Goal: Task Accomplishment & Management: Manage account settings

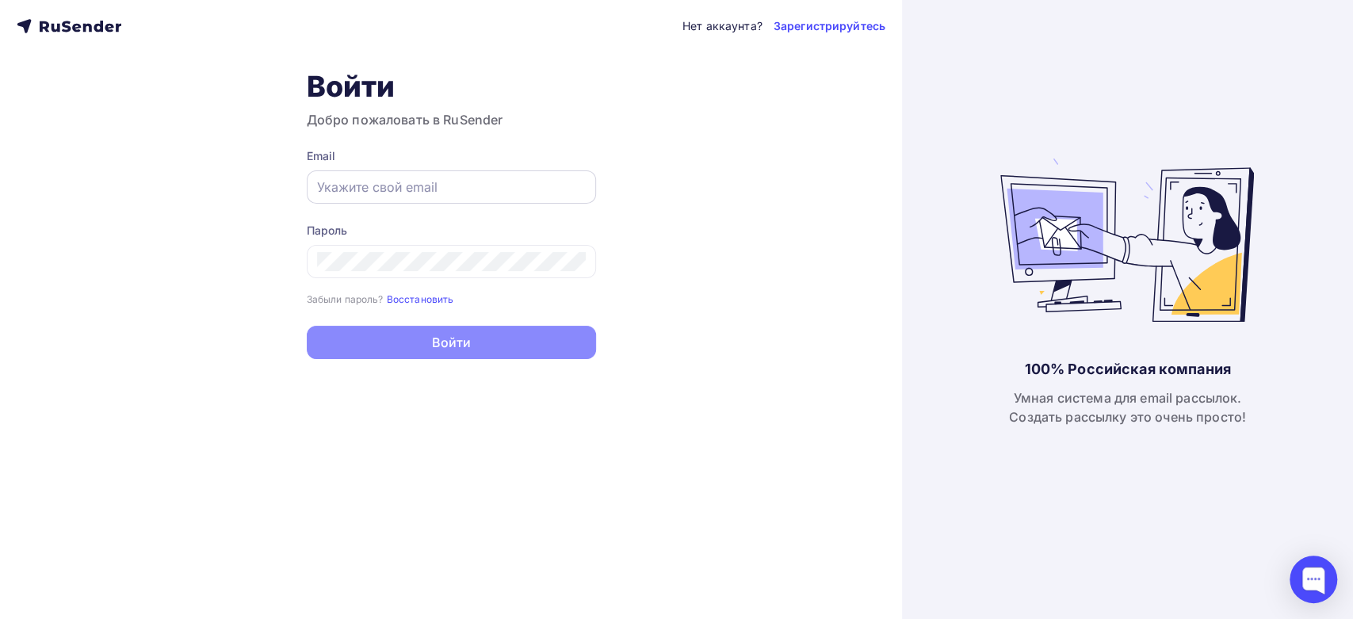
click at [342, 189] on input "text" at bounding box center [451, 187] width 269 height 19
paste input "[EMAIL_ADDRESS][DOMAIN_NAME]"
type input "[EMAIL_ADDRESS][DOMAIN_NAME]"
click at [388, 247] on div at bounding box center [451, 261] width 289 height 33
click at [387, 271] on div at bounding box center [451, 261] width 289 height 33
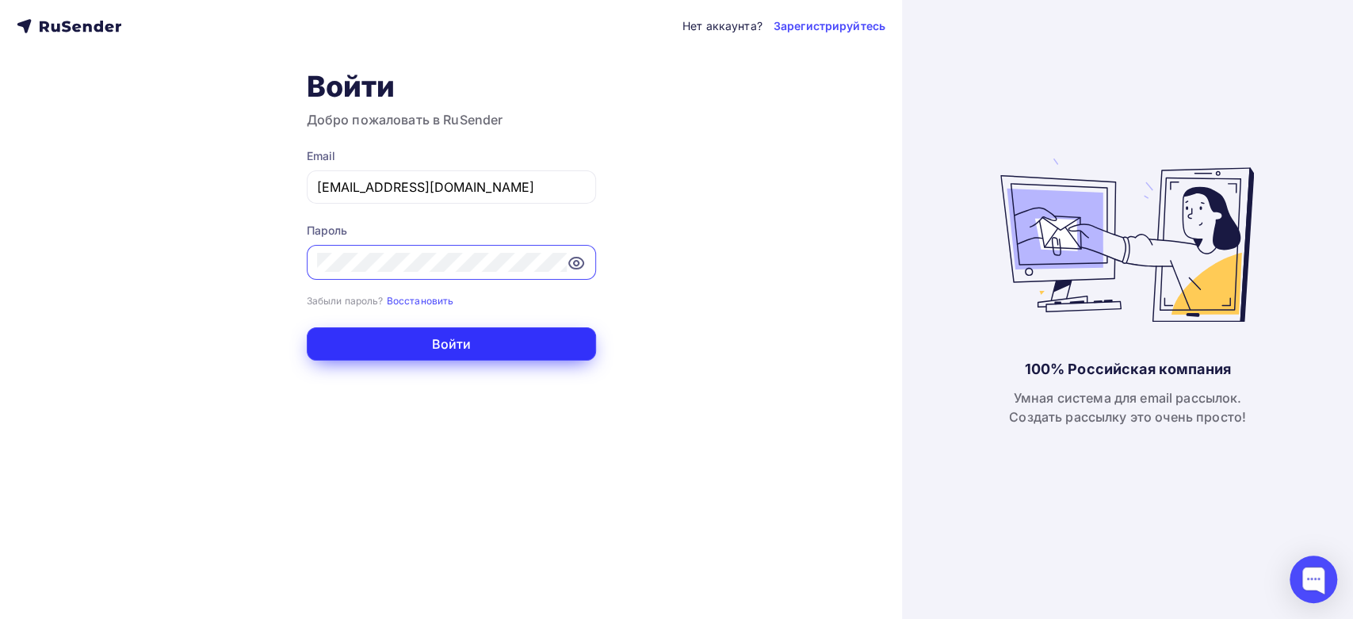
click at [376, 350] on button "Войти" at bounding box center [451, 343] width 289 height 33
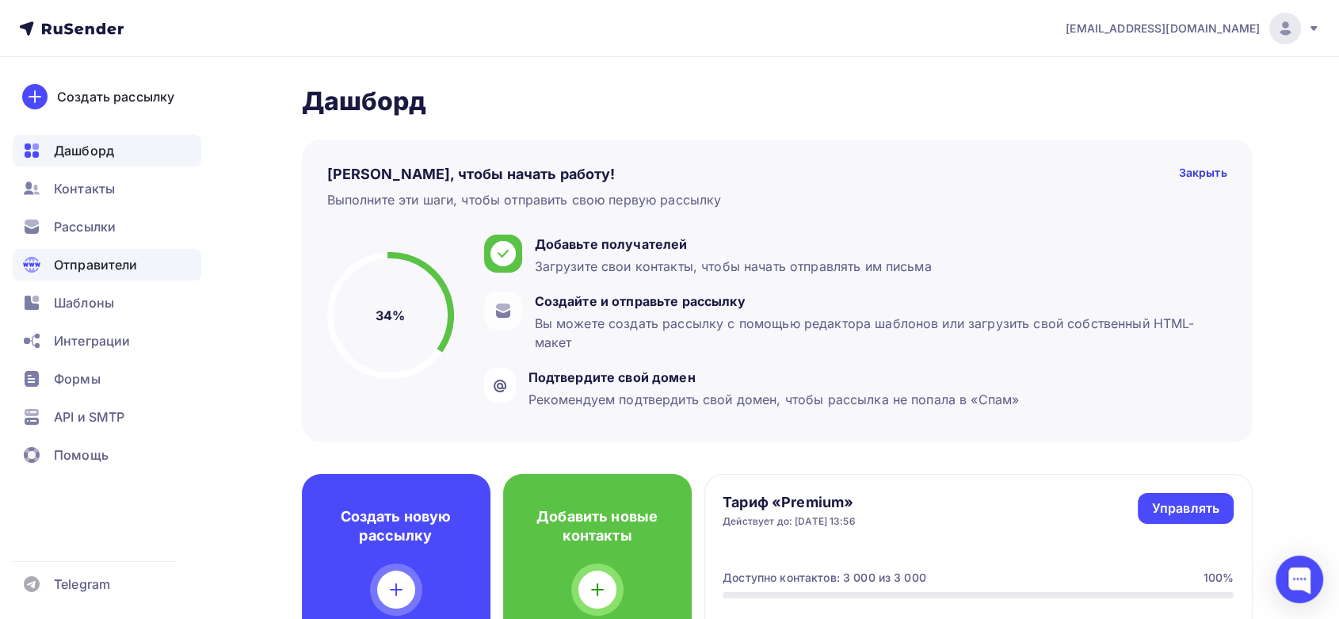
click at [93, 267] on span "Отправители" at bounding box center [96, 264] width 84 height 19
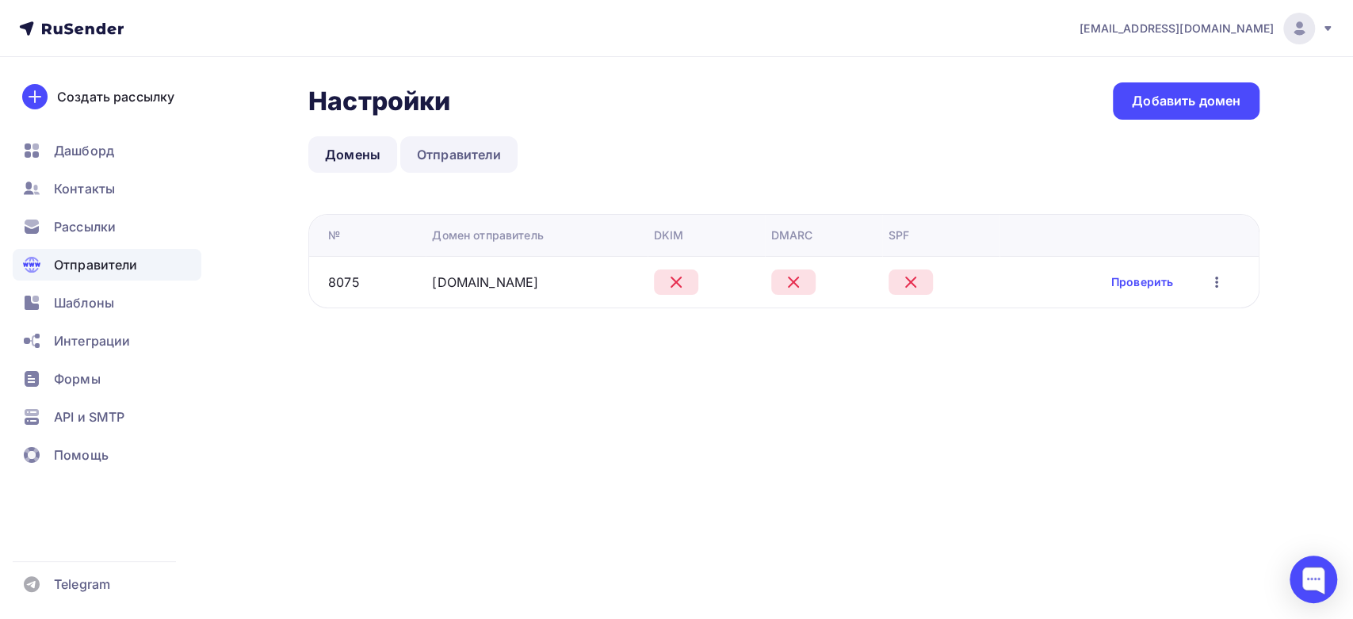
click at [453, 162] on link "Отправители" at bounding box center [459, 154] width 118 height 36
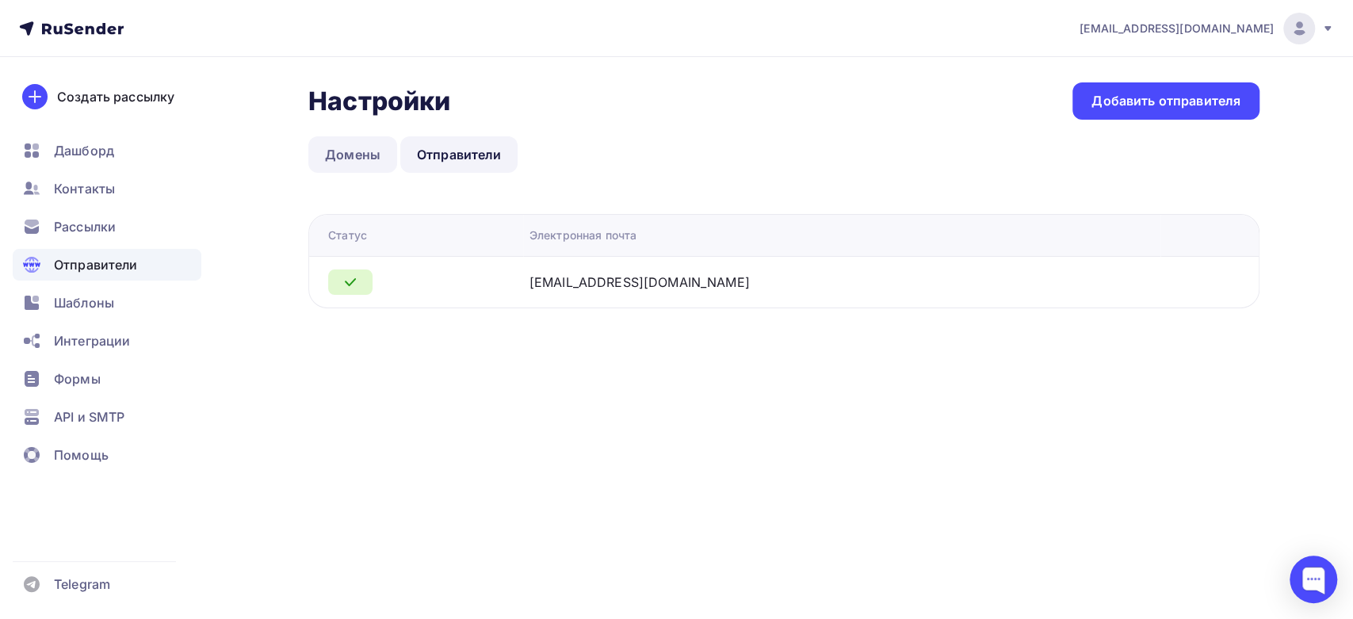
click at [349, 152] on link "Домены" at bounding box center [352, 154] width 89 height 36
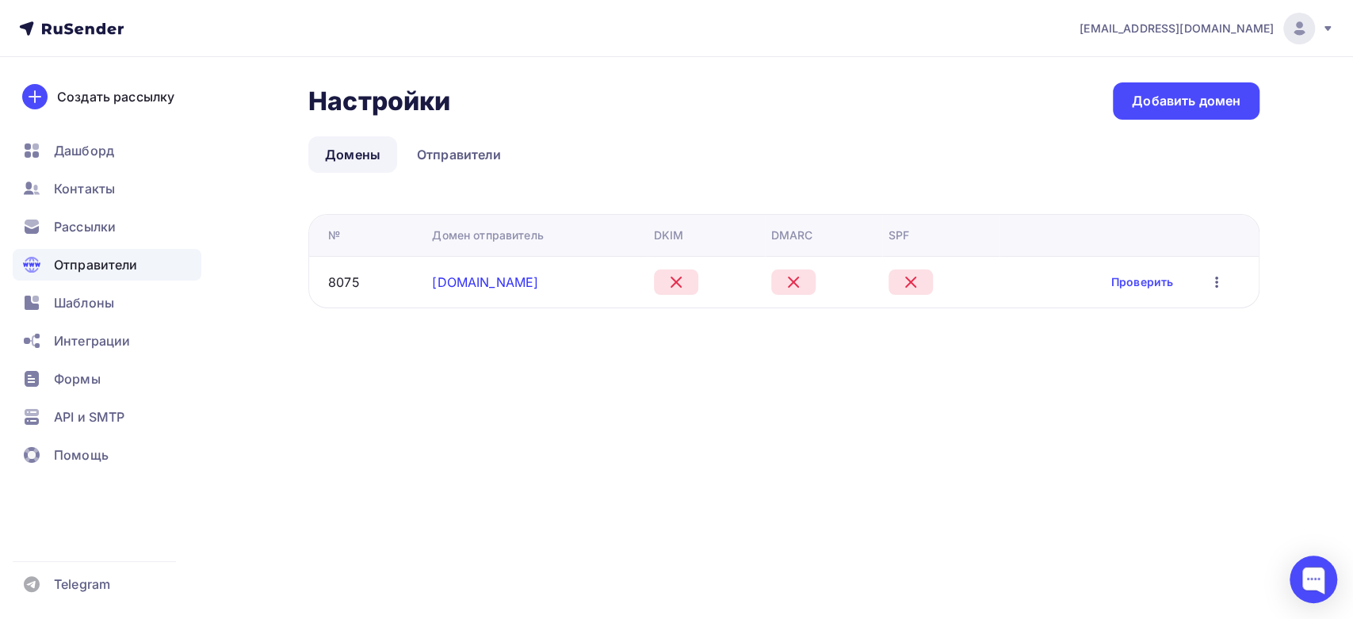
click at [469, 277] on link "[DOMAIN_NAME]" at bounding box center [485, 282] width 106 height 16
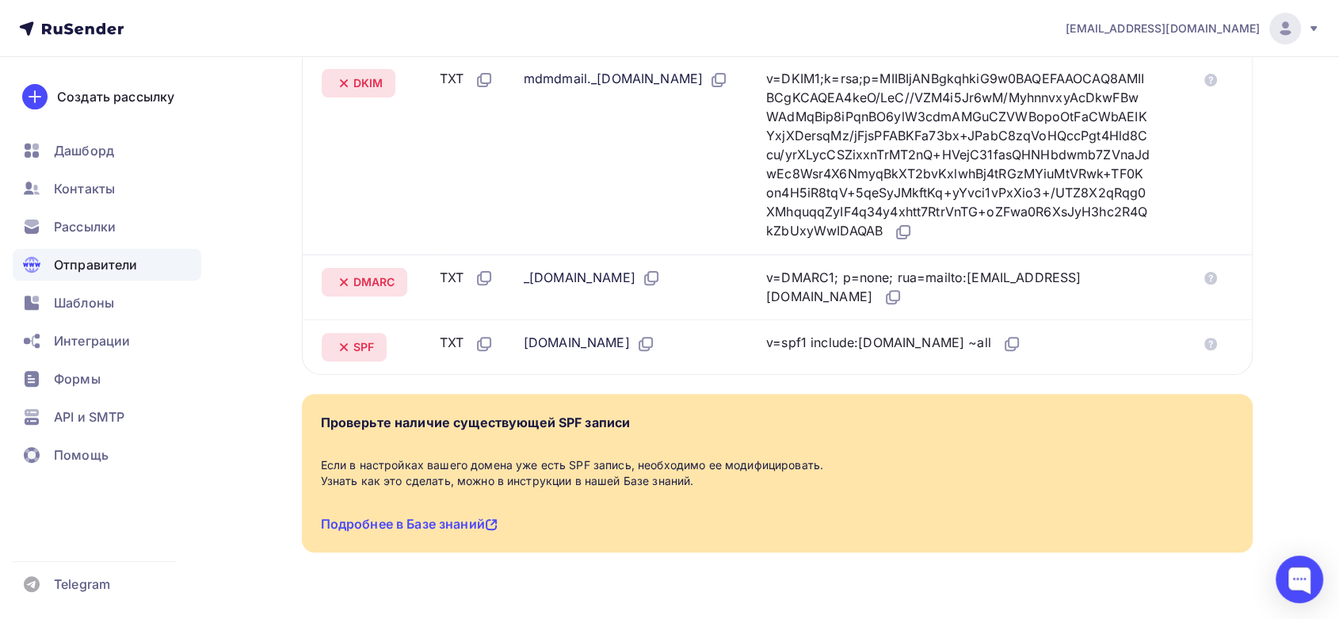
scroll to position [479, 0]
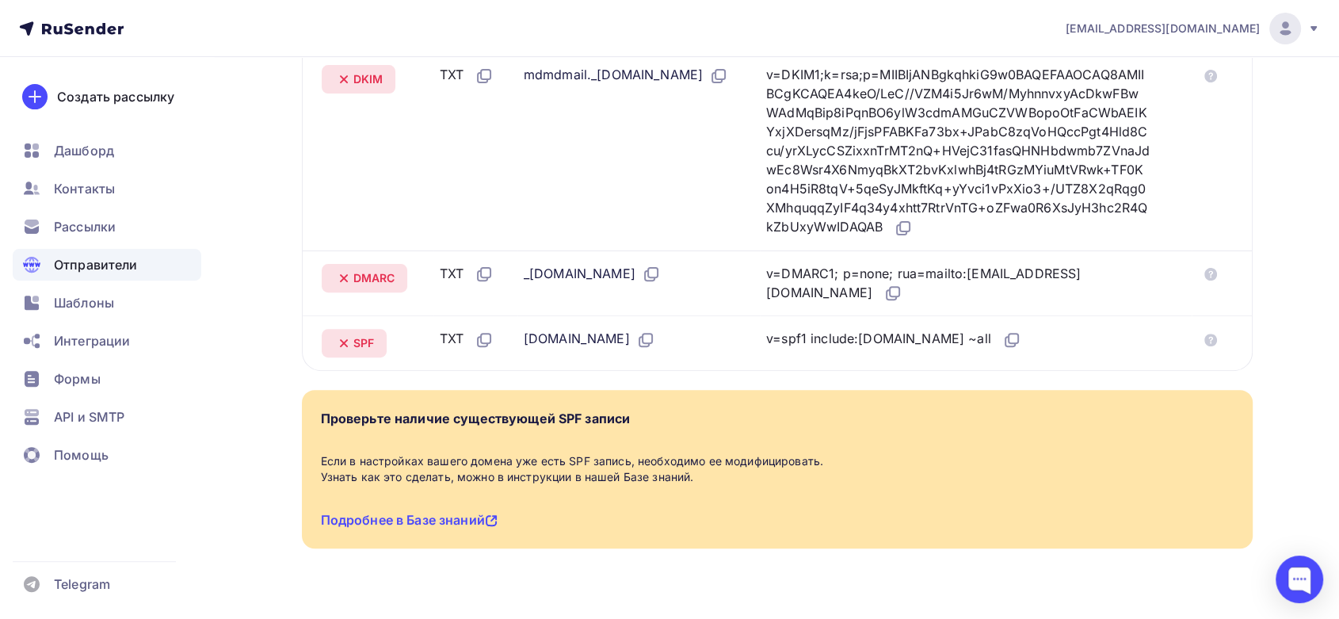
drag, startPoint x: 836, startPoint y: 336, endPoint x: 932, endPoint y: 338, distance: 95.9
click at [932, 338] on div "v=spf1 include:[DOMAIN_NAME] ~all" at bounding box center [893, 339] width 255 height 21
copy div "include:[DOMAIN_NAME]"
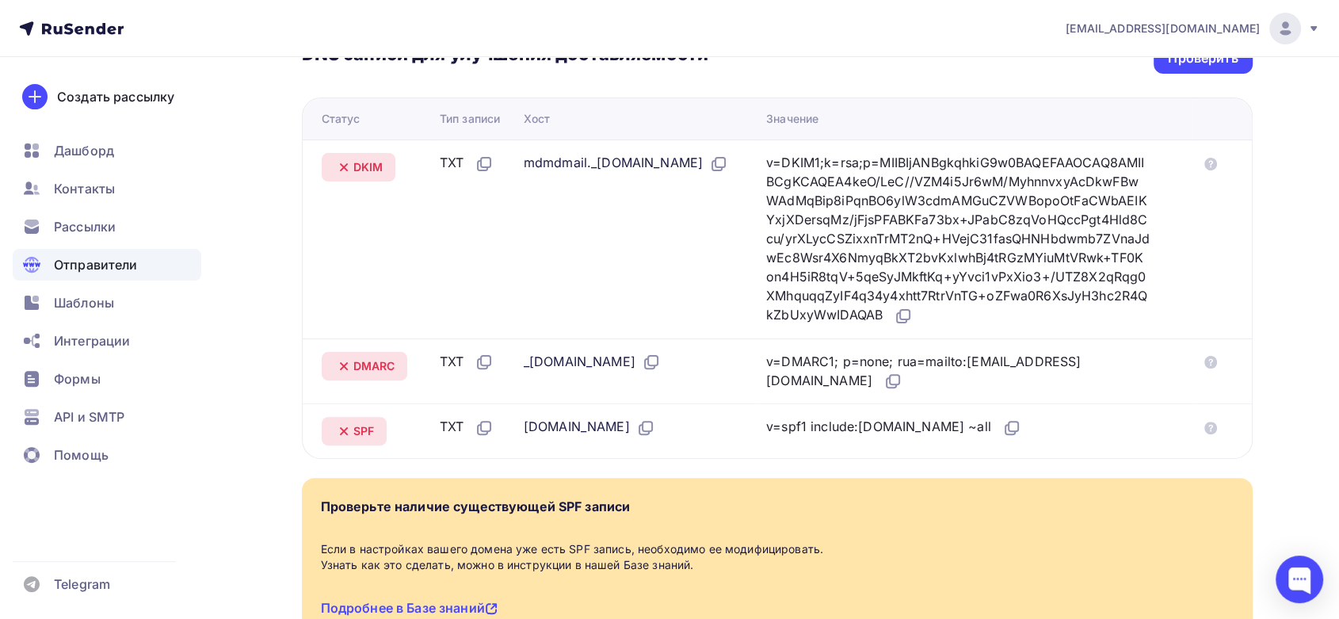
scroll to position [391, 0]
drag, startPoint x: 519, startPoint y: 162, endPoint x: 653, endPoint y: 162, distance: 133.9
click at [653, 162] on div "mdmdmail._[DOMAIN_NAME]" at bounding box center [626, 164] width 204 height 21
copy div "mdmdmail._domainkey"
click at [801, 205] on div "v=DKIM1;k=rsa;p=MIIBIjANBgkqhkiG9w0BAQEFAAOCAQ8AMIIBCgKCAQEA4keO/LeC//VZM4i5Jr6…" at bounding box center [958, 240] width 384 height 173
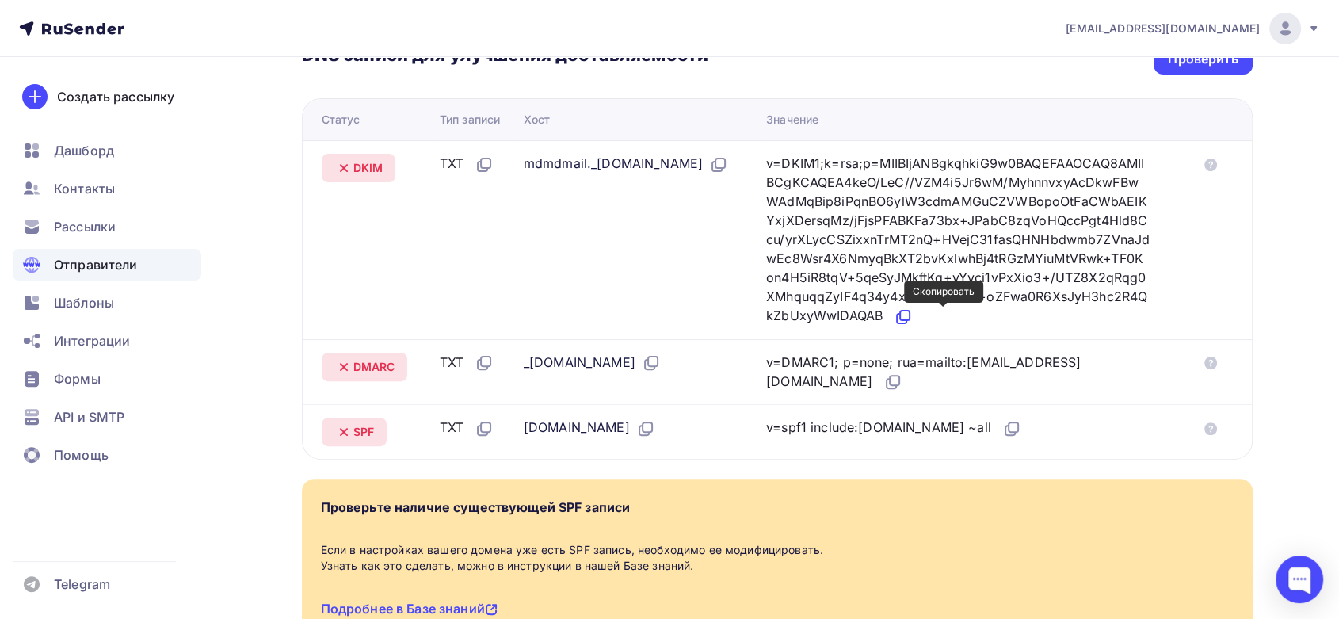
click at [907, 322] on icon at bounding box center [902, 319] width 10 height 10
drag, startPoint x: 518, startPoint y: 361, endPoint x: 560, endPoint y: 361, distance: 42.8
click at [560, 361] on div "_[DOMAIN_NAME]" at bounding box center [592, 363] width 137 height 21
copy div "_dmarc"
click at [806, 362] on div "v=DMARC1; p=none; rua=mailto:[EMAIL_ADDRESS][DOMAIN_NAME]" at bounding box center [958, 373] width 384 height 40
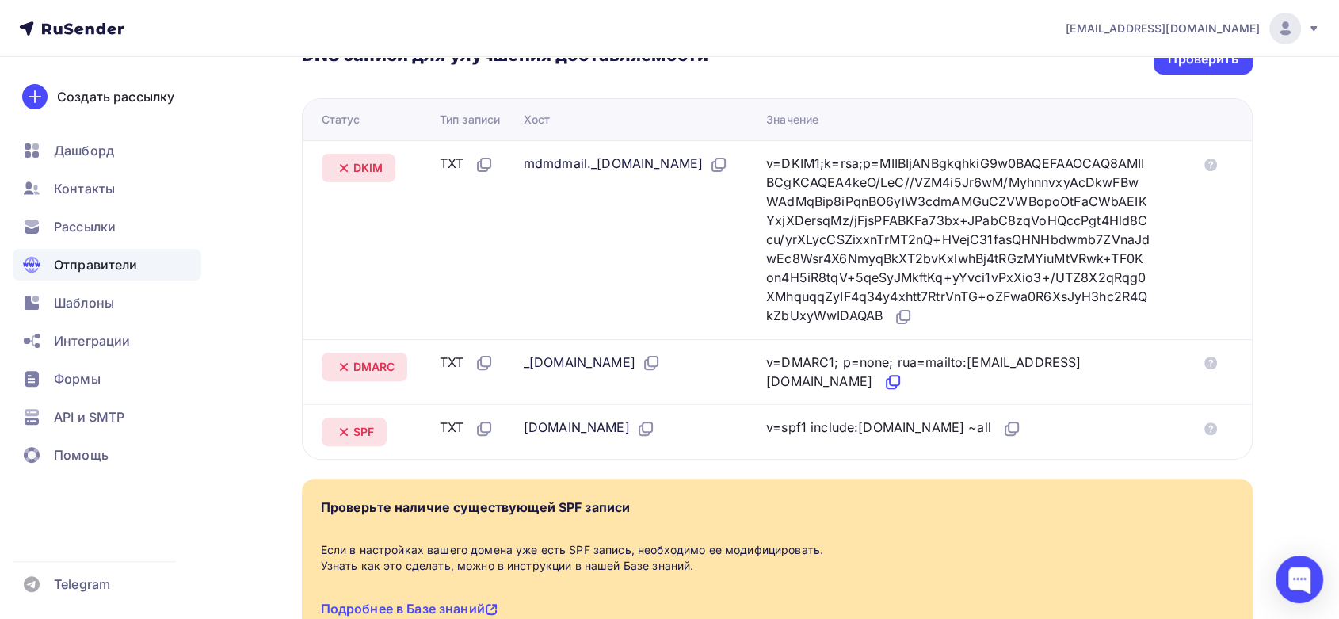
click at [884, 384] on icon at bounding box center [893, 381] width 19 height 19
click at [640, 431] on icon at bounding box center [645, 431] width 10 height 10
click at [709, 174] on icon at bounding box center [718, 164] width 19 height 19
click at [658, 365] on icon at bounding box center [653, 362] width 10 height 10
click at [643, 427] on icon at bounding box center [648, 427] width 10 height 10
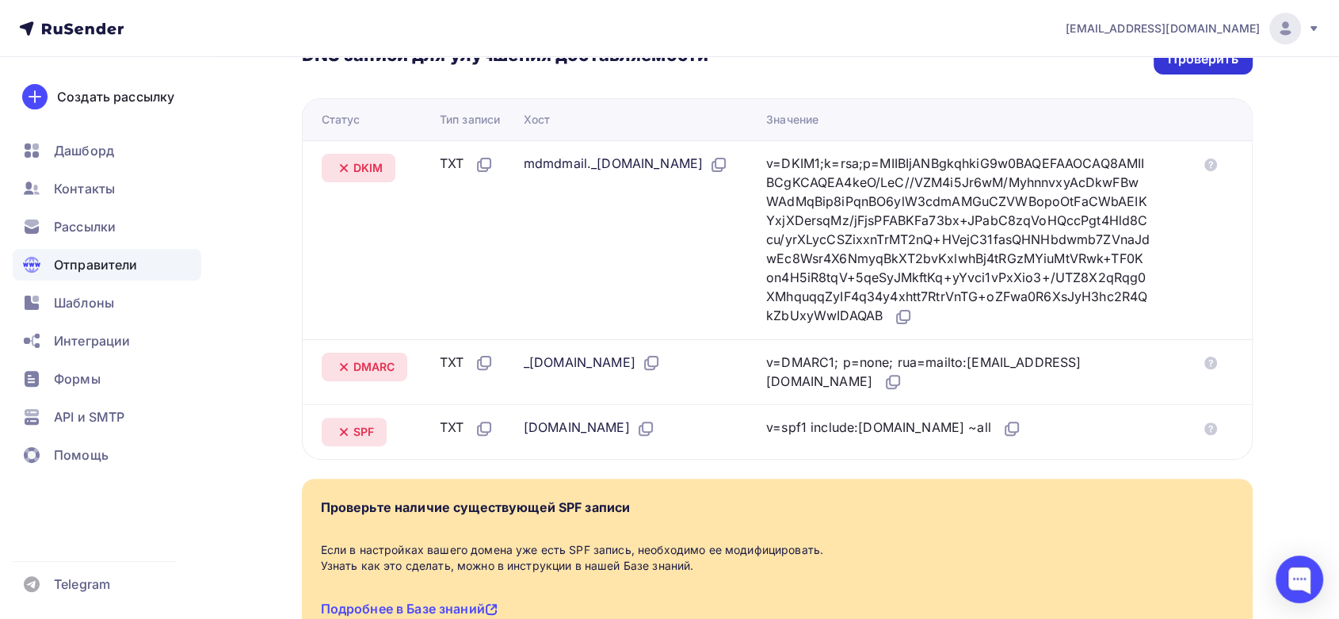
click at [1185, 59] on div "Проверить" at bounding box center [1203, 59] width 70 height 18
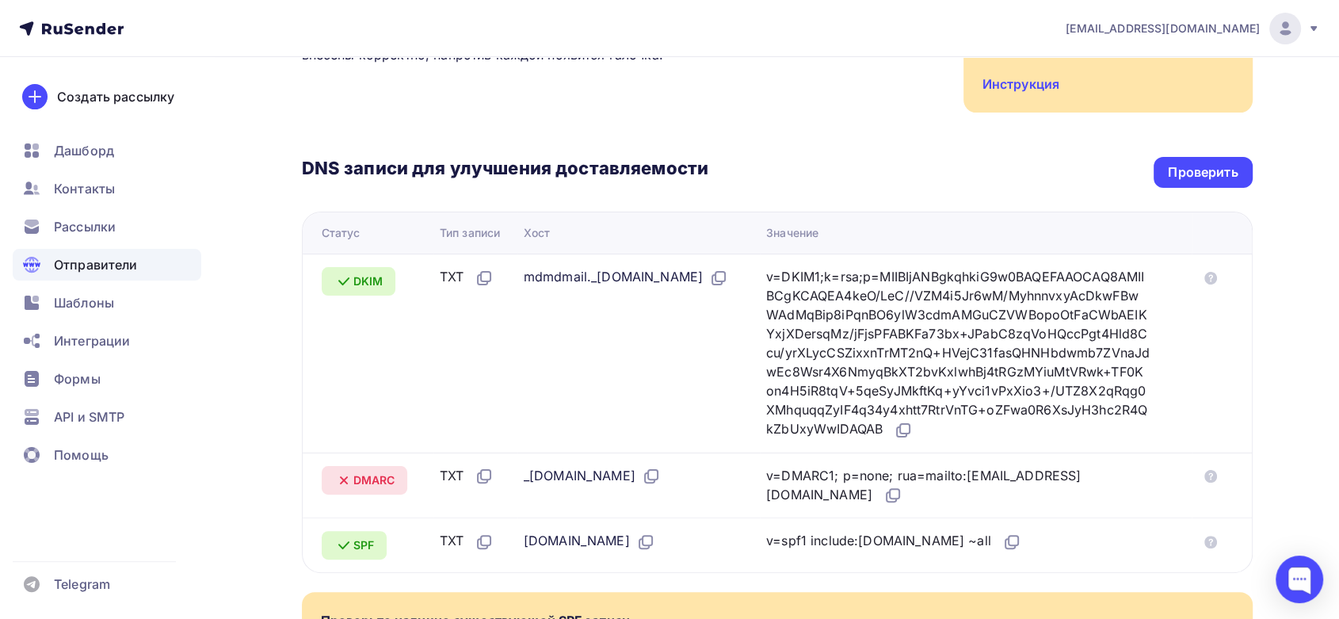
scroll to position [292, 0]
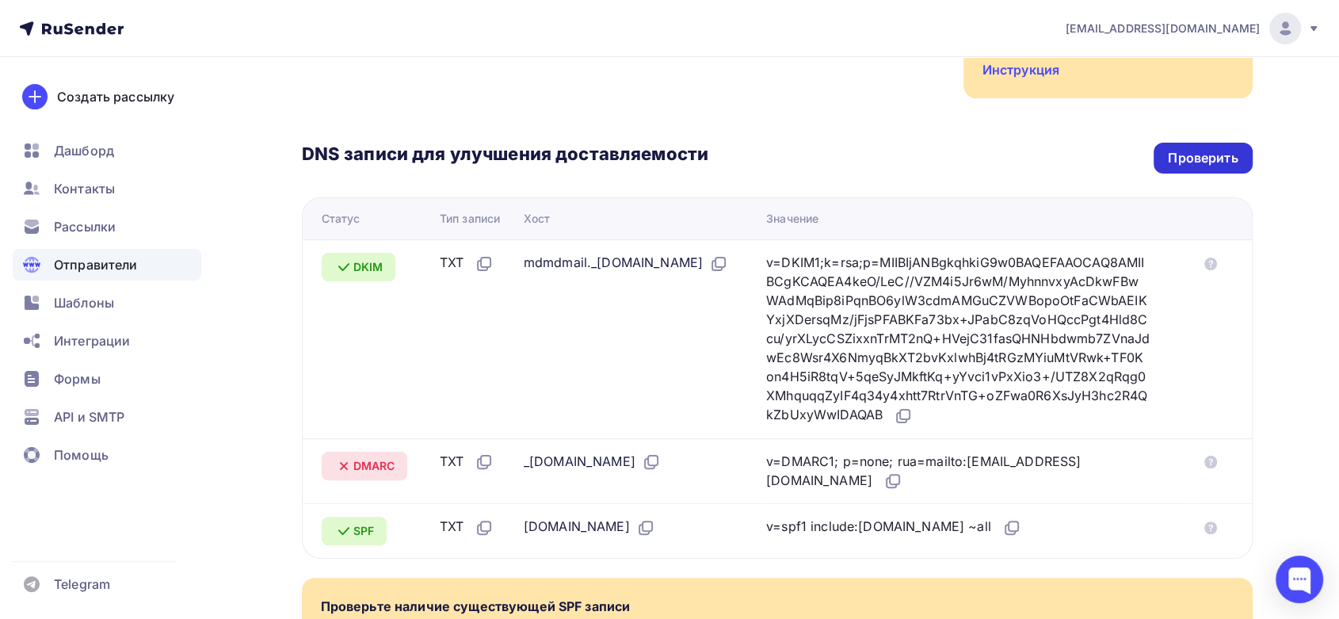
click at [1217, 157] on div "Проверить" at bounding box center [1203, 158] width 70 height 18
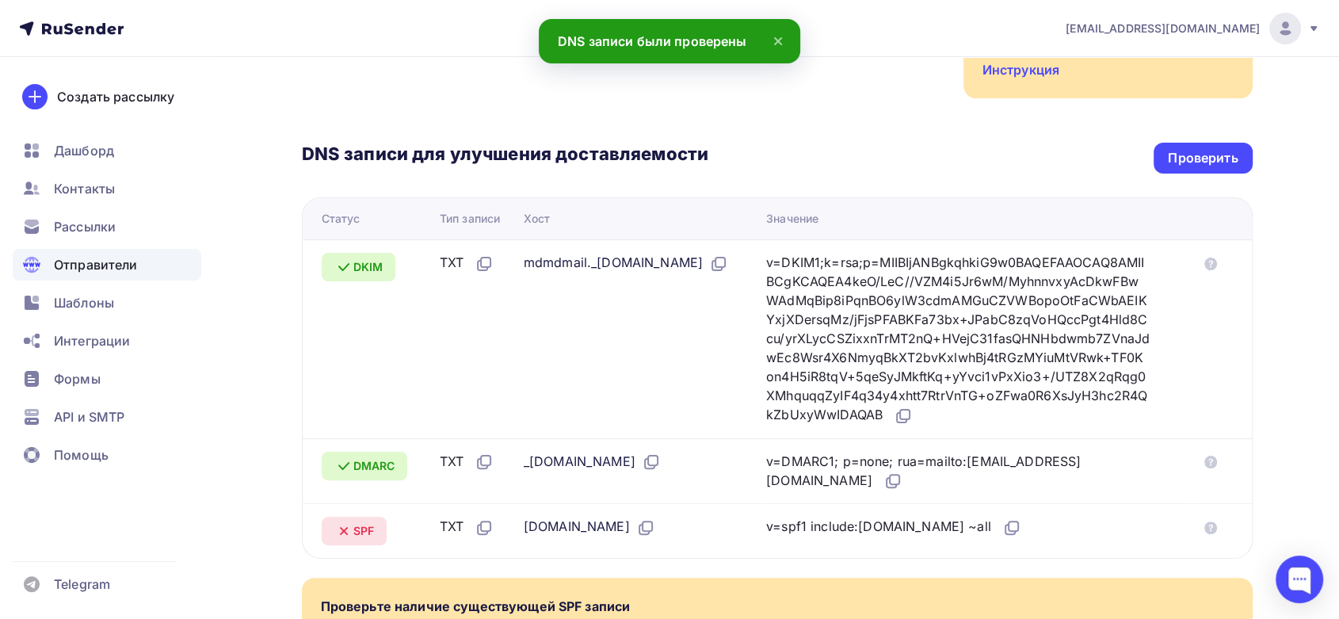
click at [79, 24] on icon at bounding box center [71, 28] width 105 height 19
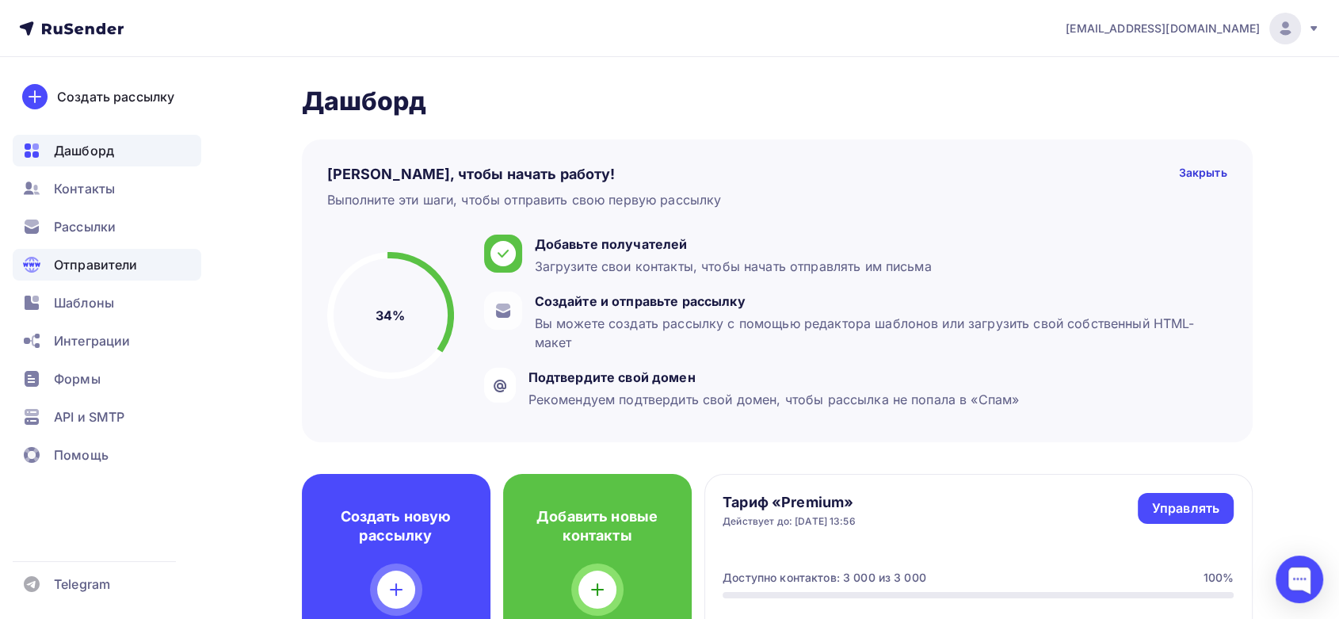
click at [87, 265] on span "Отправители" at bounding box center [96, 264] width 84 height 19
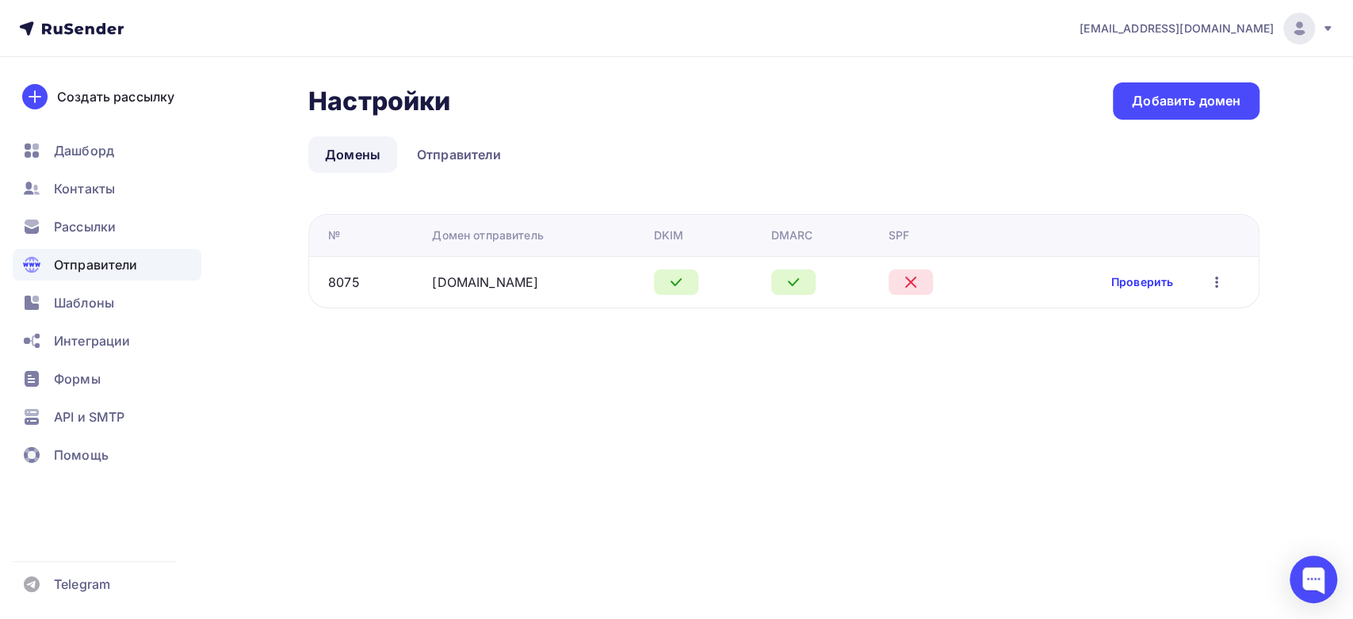
click at [1142, 277] on link "Проверить" at bounding box center [1142, 282] width 62 height 16
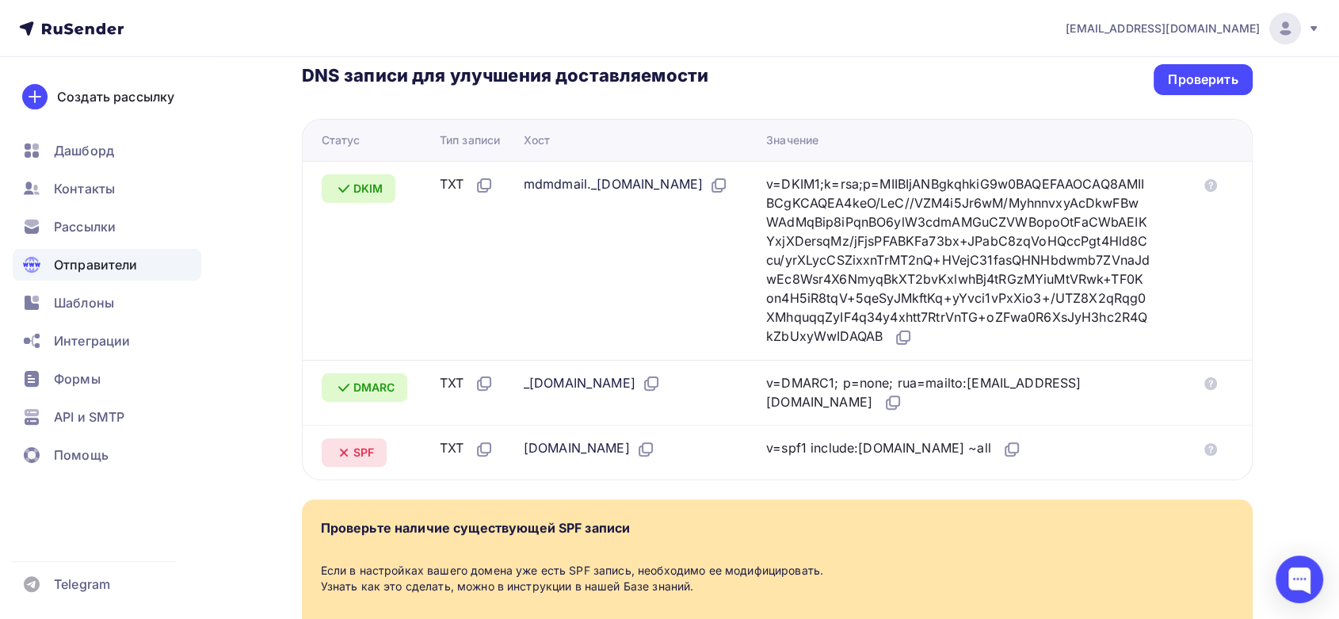
scroll to position [365, 0]
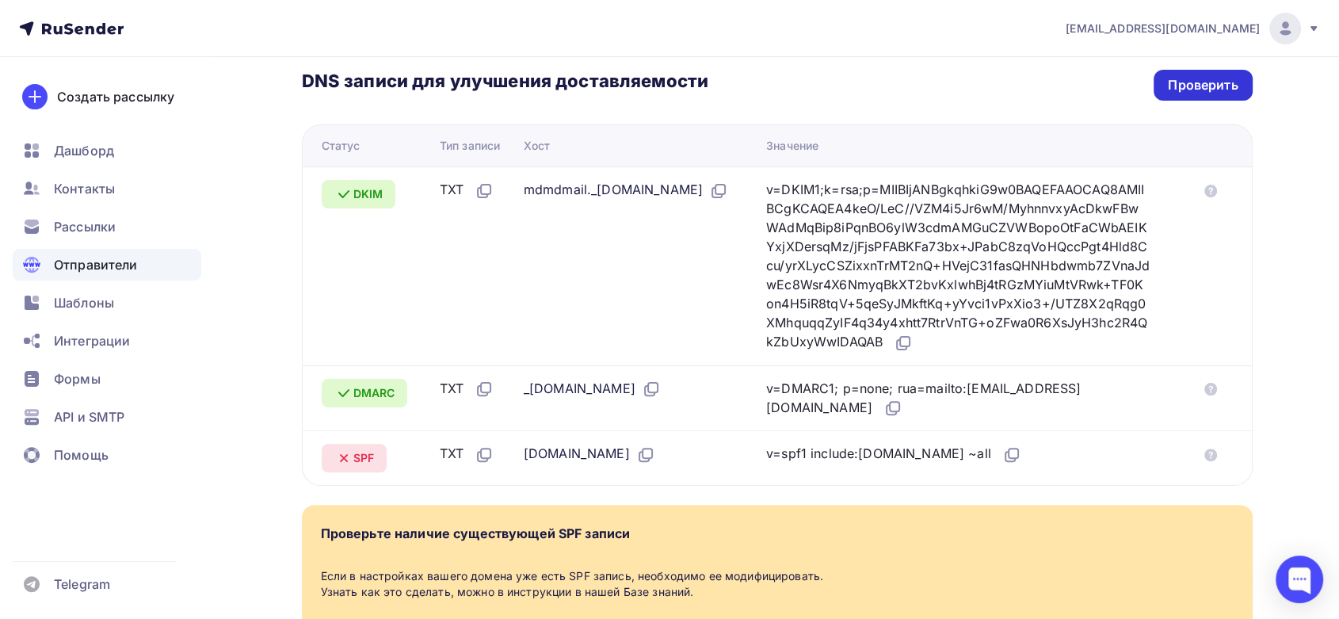
click at [1198, 82] on div "Проверить" at bounding box center [1203, 85] width 70 height 18
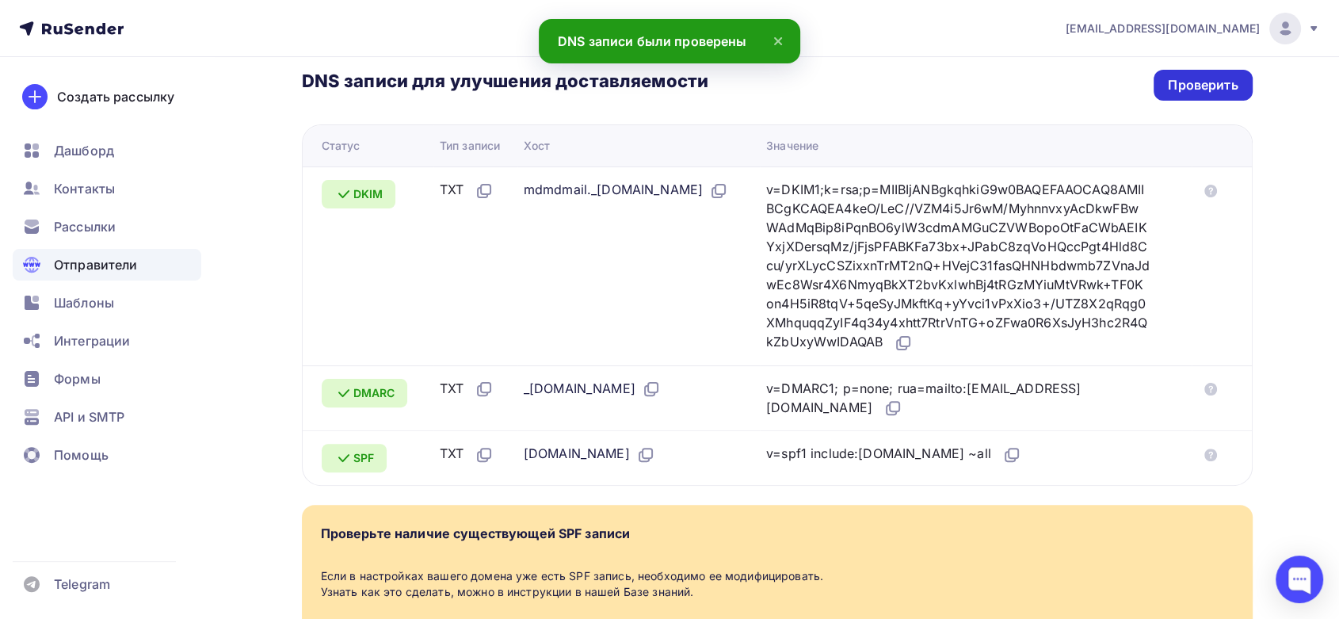
click at [1185, 87] on div "Проверить" at bounding box center [1203, 85] width 70 height 18
click at [91, 227] on span "Рассылки" at bounding box center [85, 226] width 62 height 19
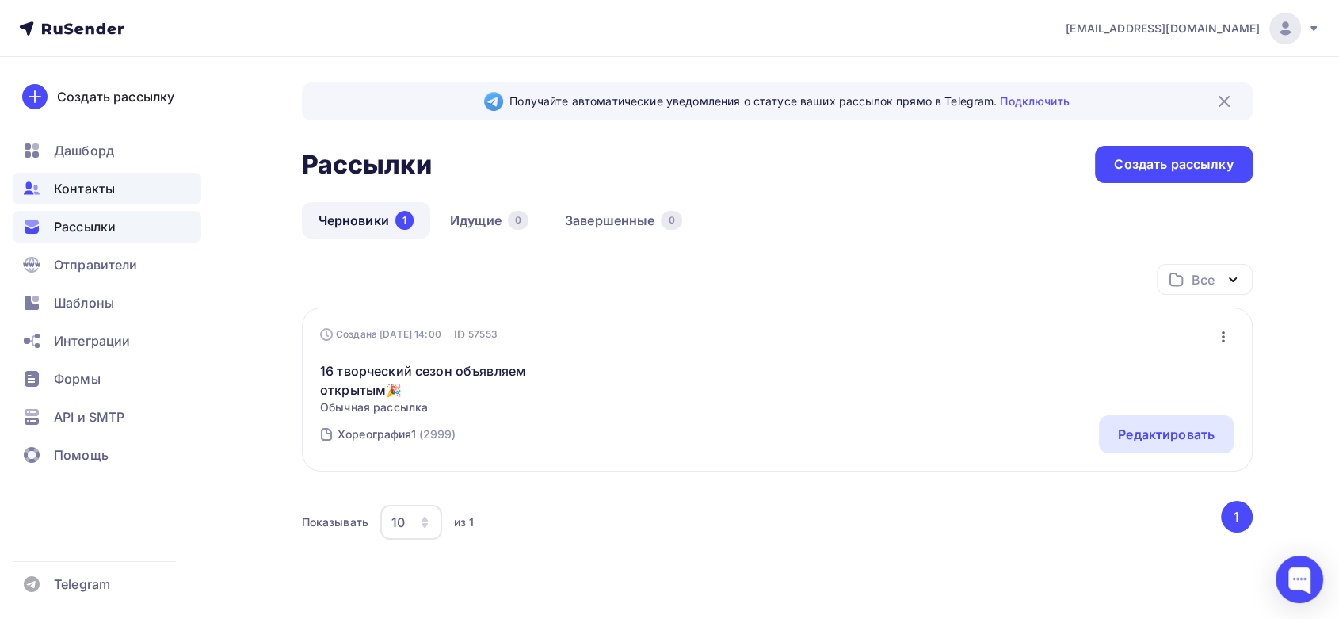
click at [85, 189] on span "Контакты" at bounding box center [84, 188] width 61 height 19
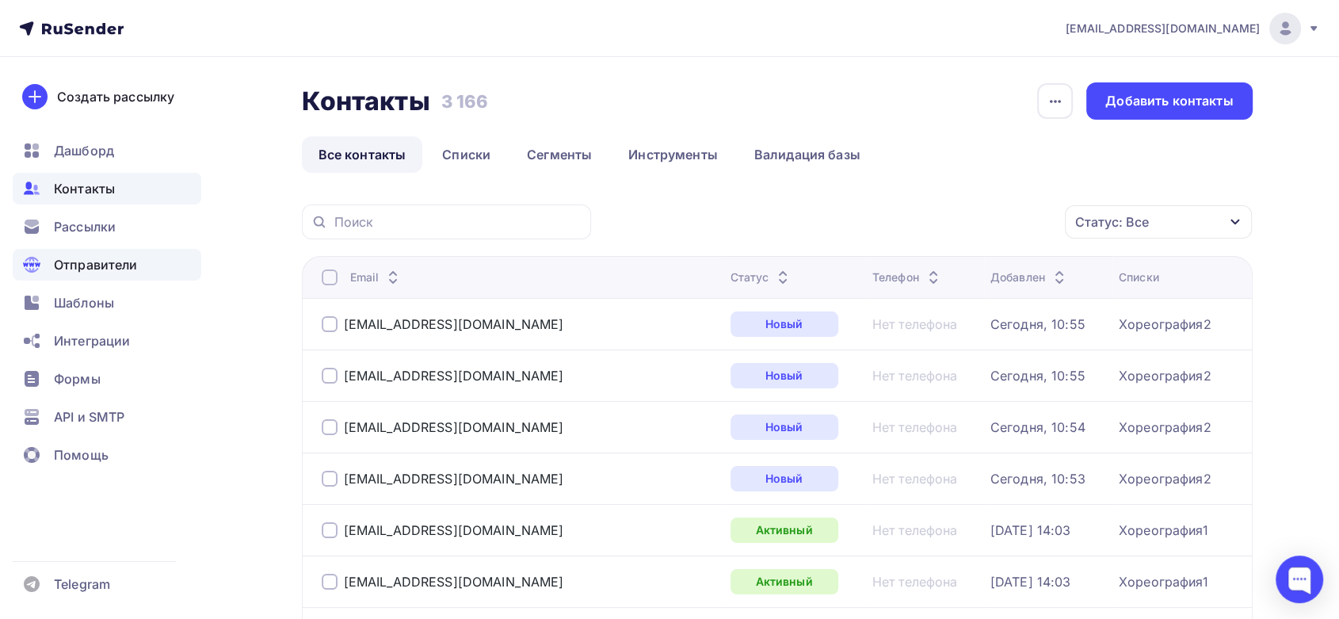
click at [84, 269] on span "Отправители" at bounding box center [96, 264] width 84 height 19
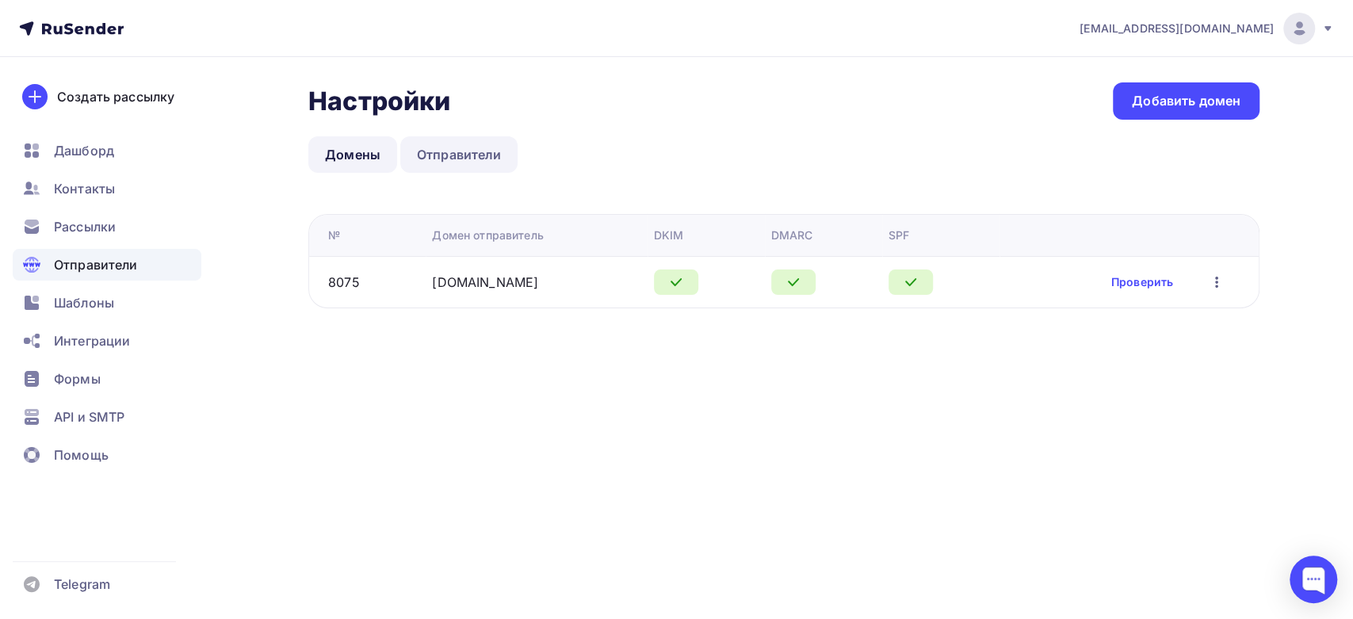
click at [446, 158] on link "Отправители" at bounding box center [459, 154] width 118 height 36
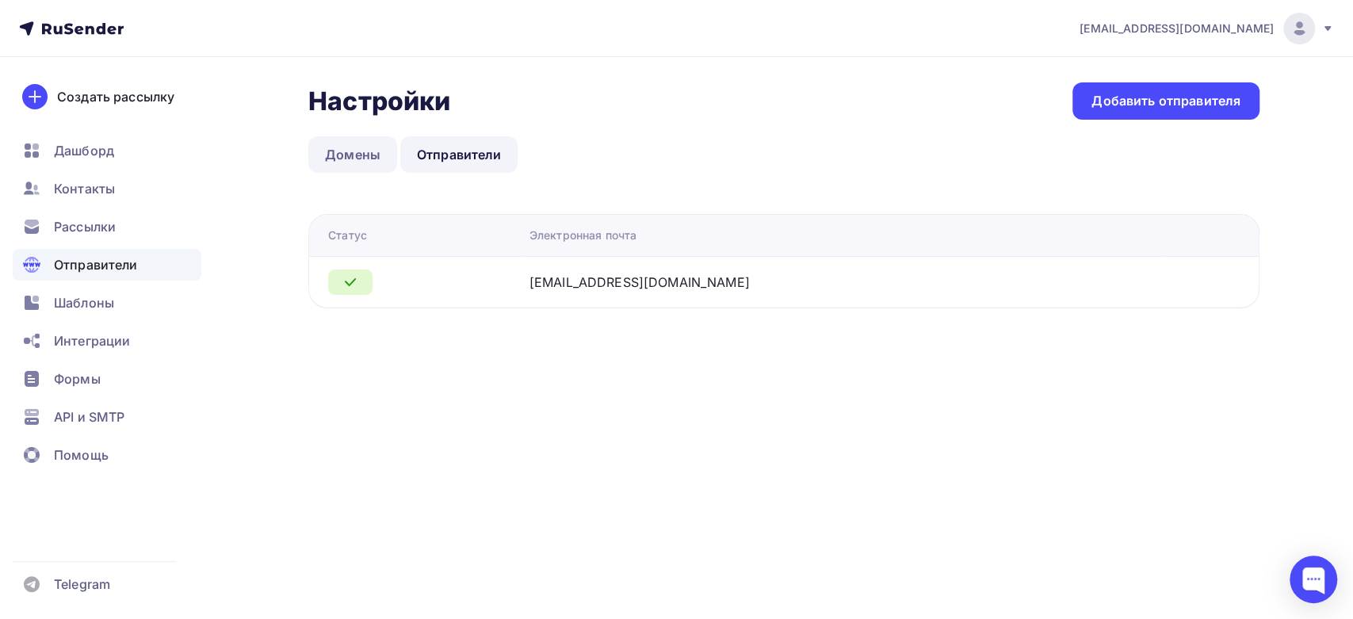
click at [339, 147] on link "Домены" at bounding box center [352, 154] width 89 height 36
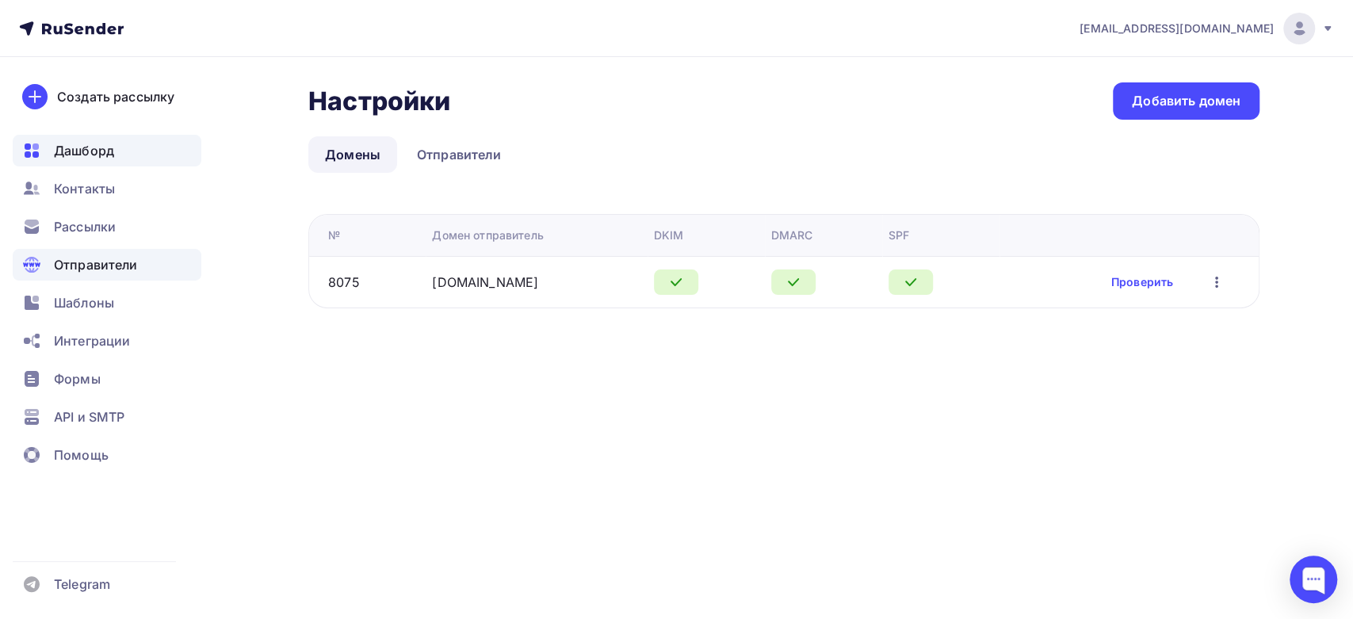
click at [96, 158] on span "Дашборд" at bounding box center [84, 150] width 60 height 19
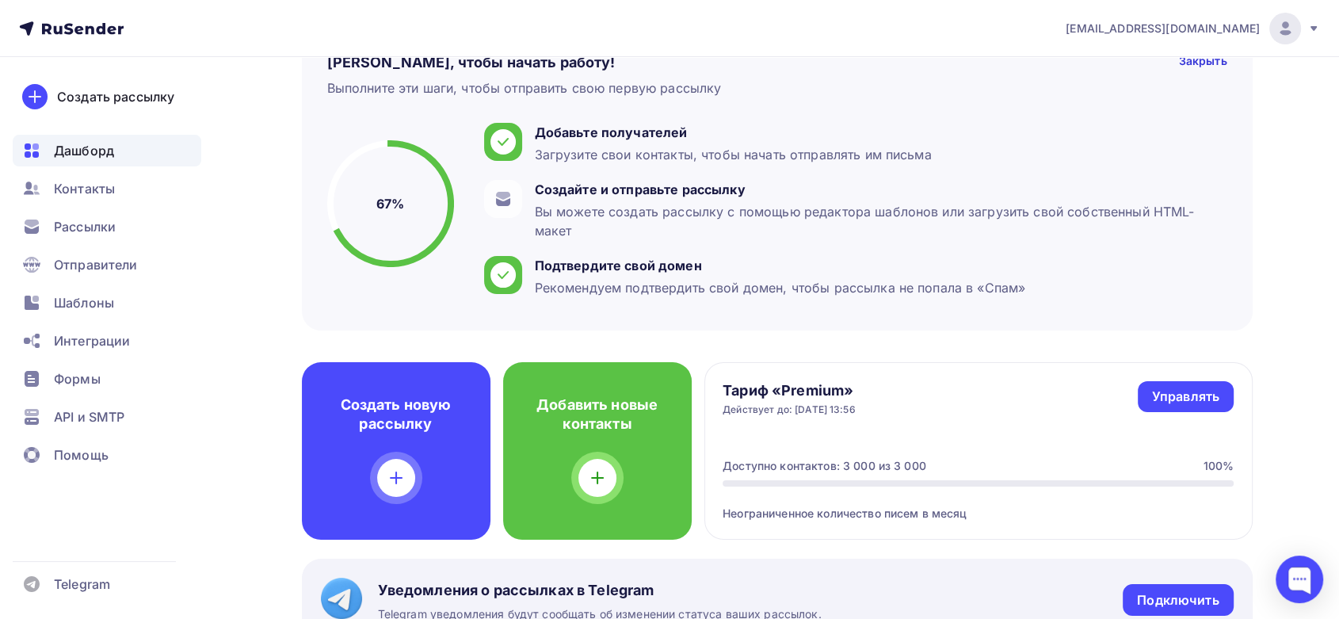
scroll to position [88, 0]
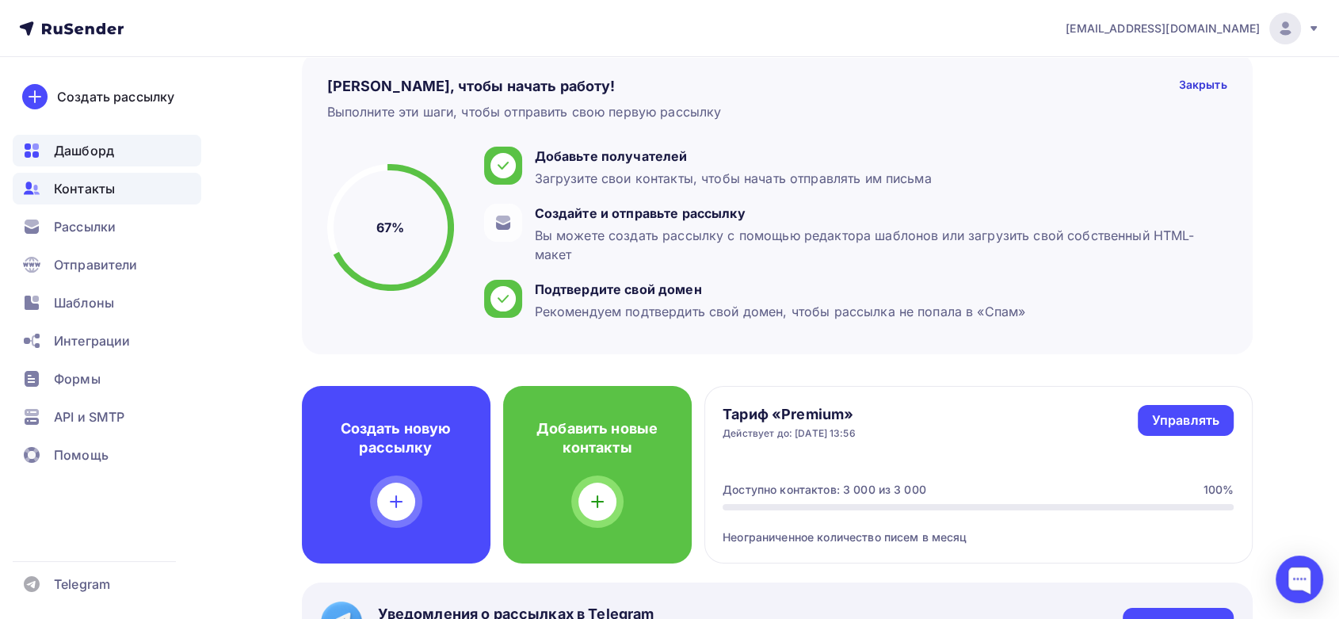
click at [86, 200] on div "Контакты" at bounding box center [107, 189] width 189 height 32
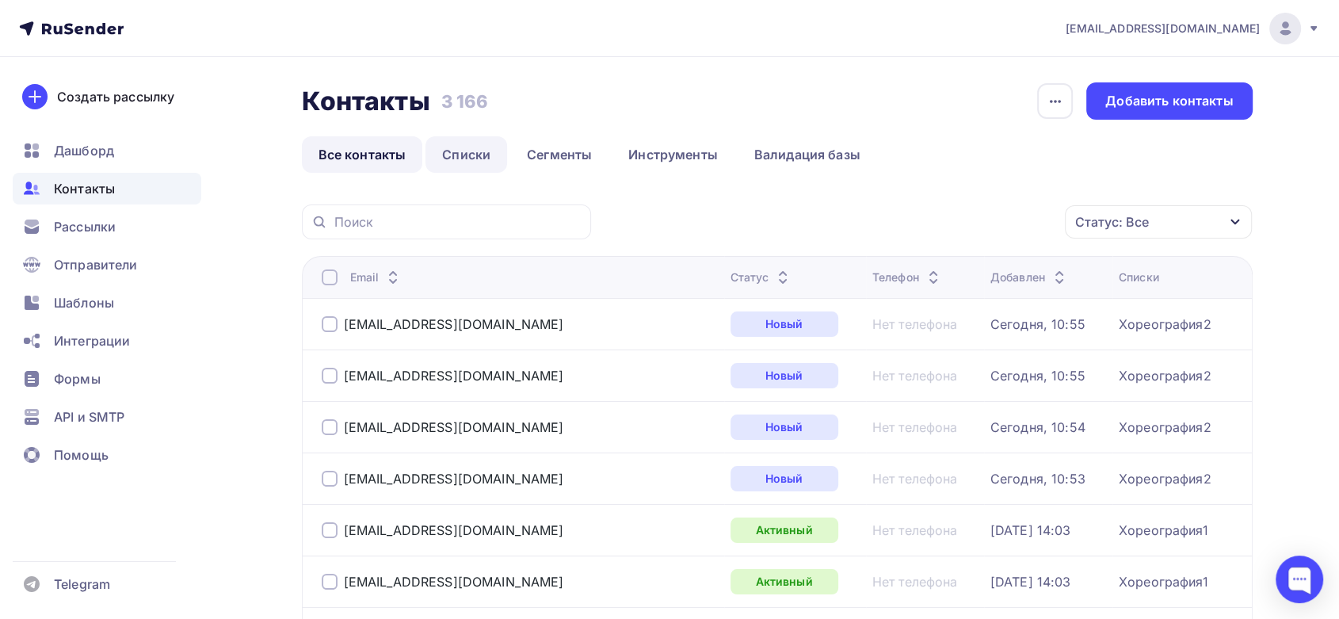
click at [470, 169] on link "Списки" at bounding box center [467, 154] width 82 height 36
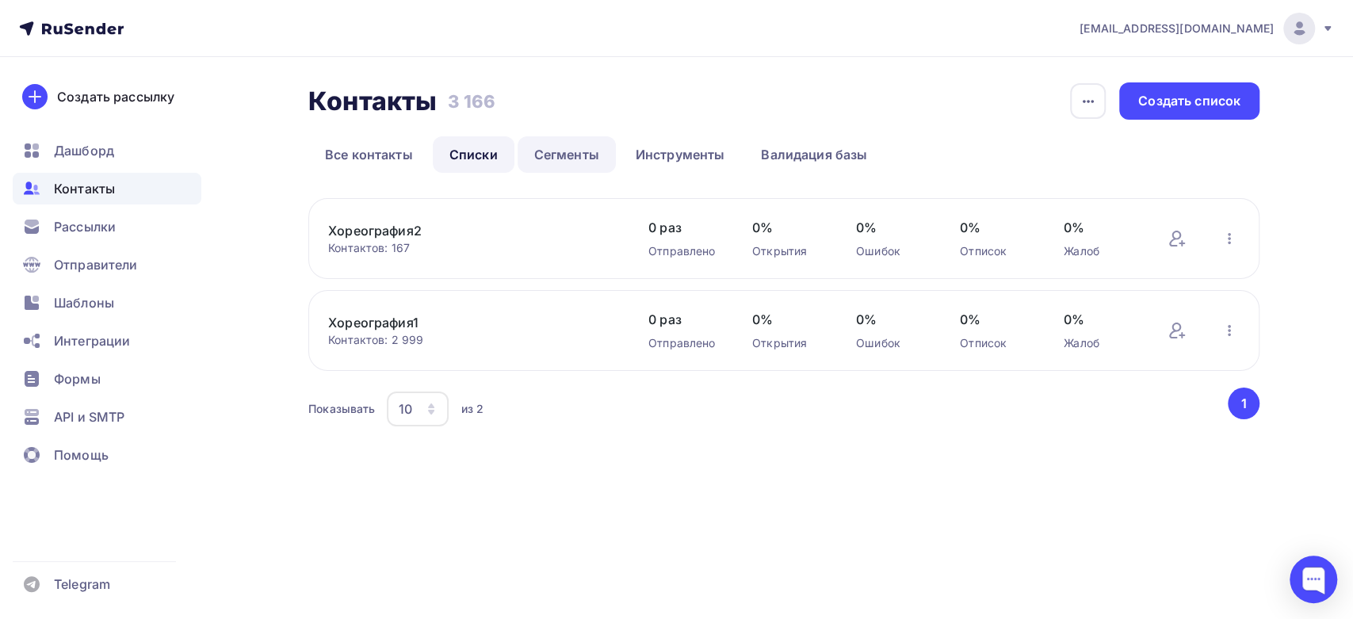
click at [584, 159] on link "Сегменты" at bounding box center [567, 154] width 98 height 36
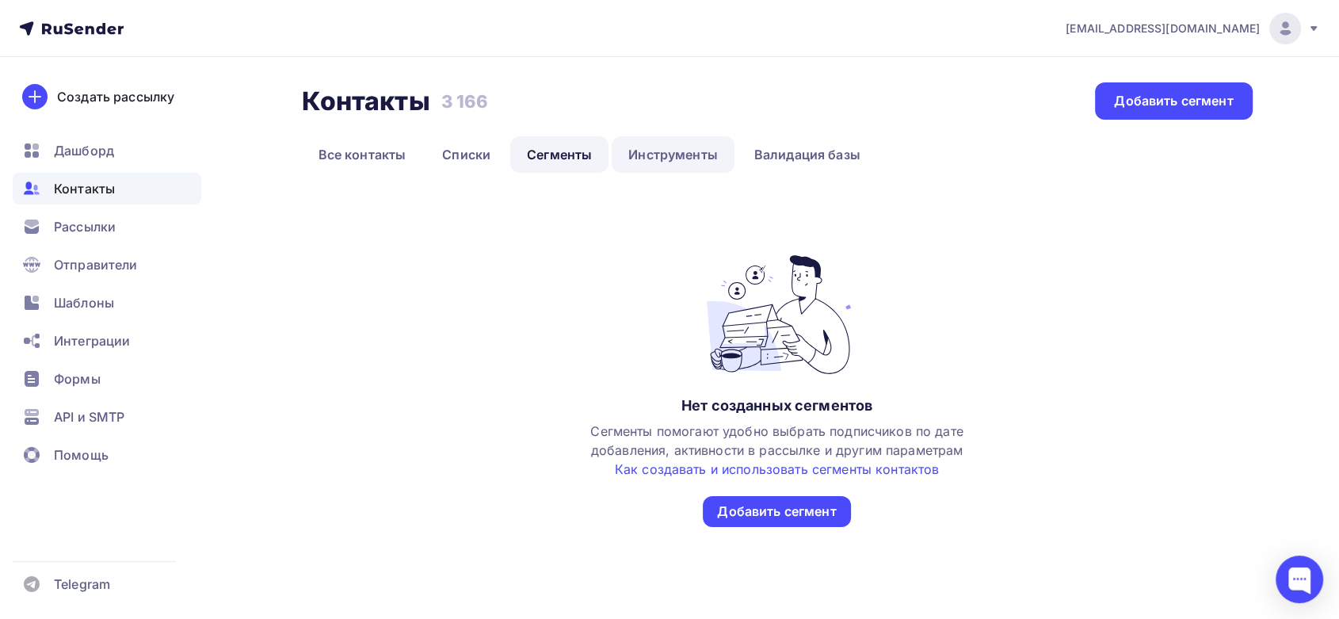
click at [678, 151] on link "Инструменты" at bounding box center [673, 154] width 123 height 36
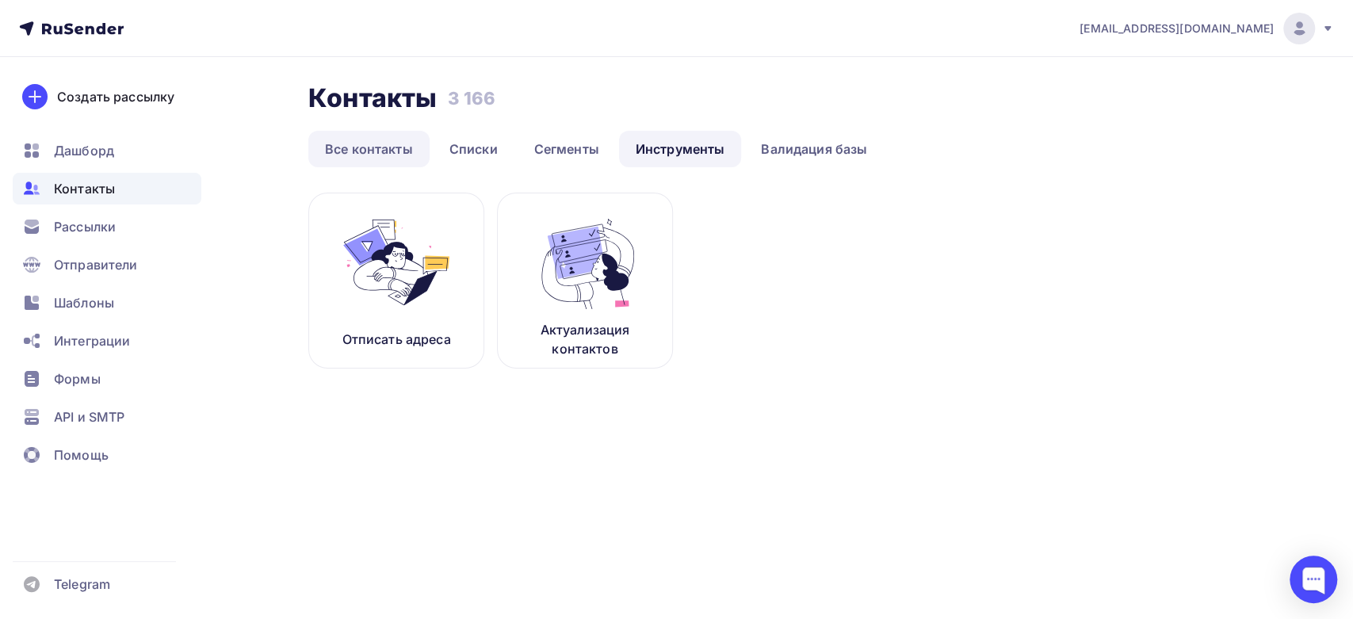
click at [405, 151] on link "Все контакты" at bounding box center [368, 149] width 121 height 36
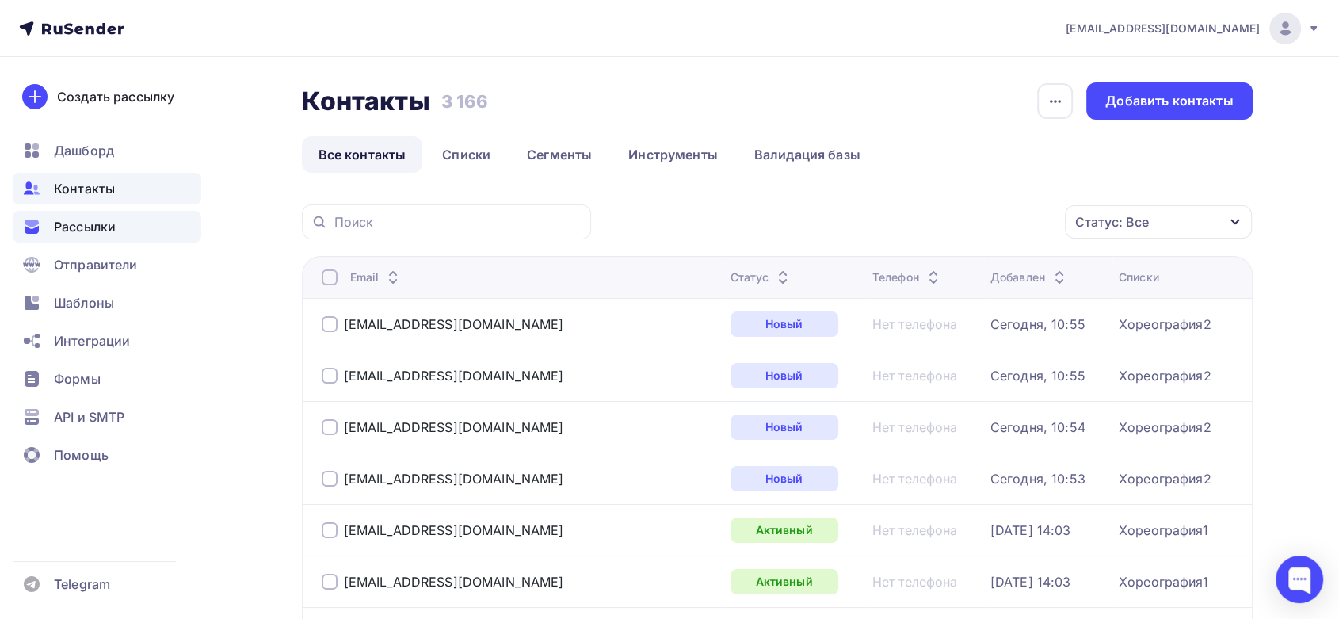
click at [118, 217] on div "Рассылки" at bounding box center [107, 227] width 189 height 32
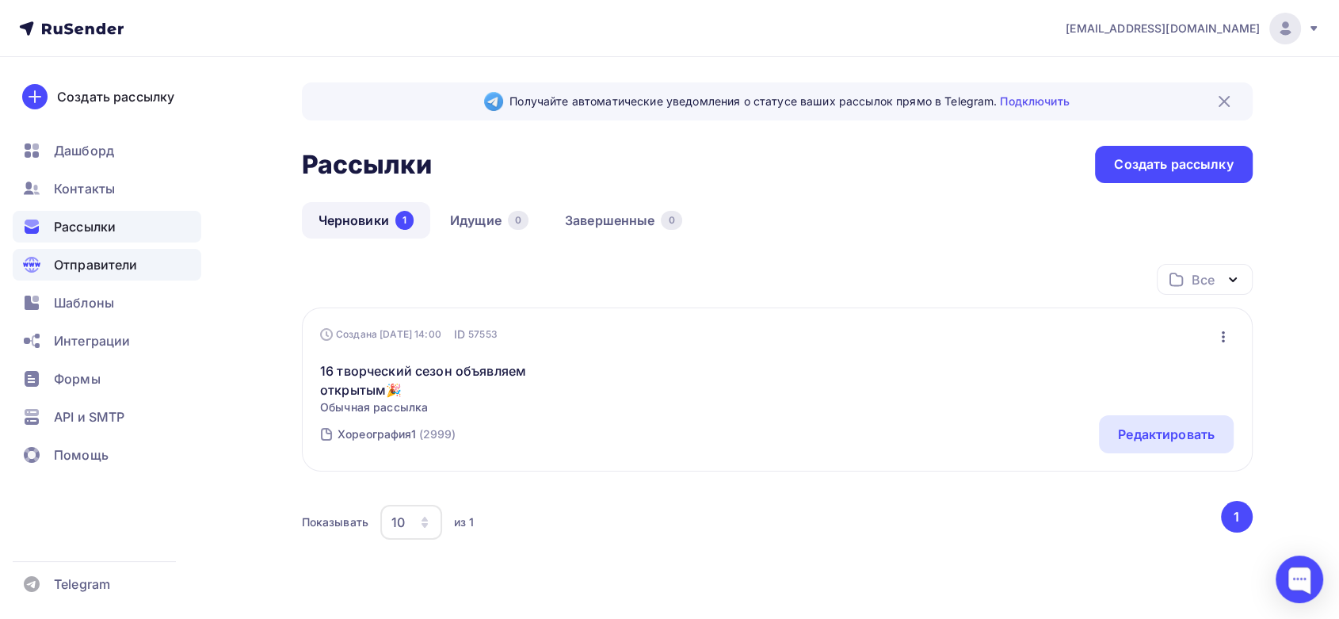
click at [94, 267] on span "Отправители" at bounding box center [96, 264] width 84 height 19
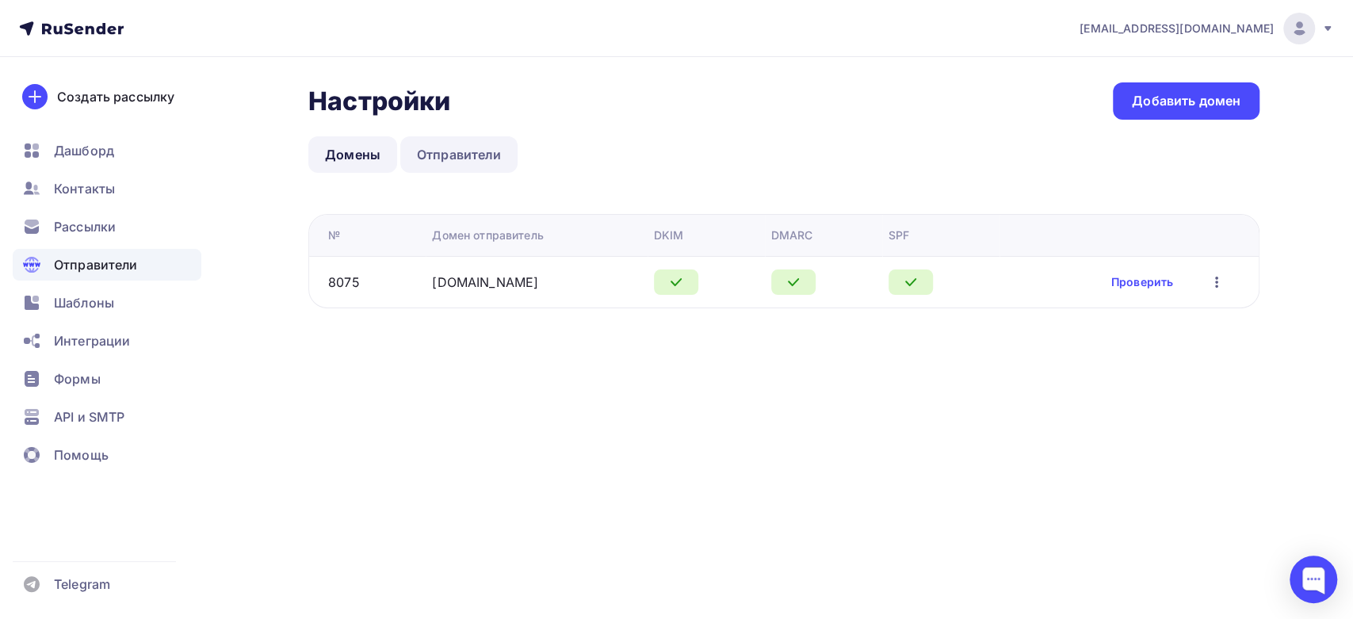
click at [457, 149] on link "Отправители" at bounding box center [459, 154] width 118 height 36
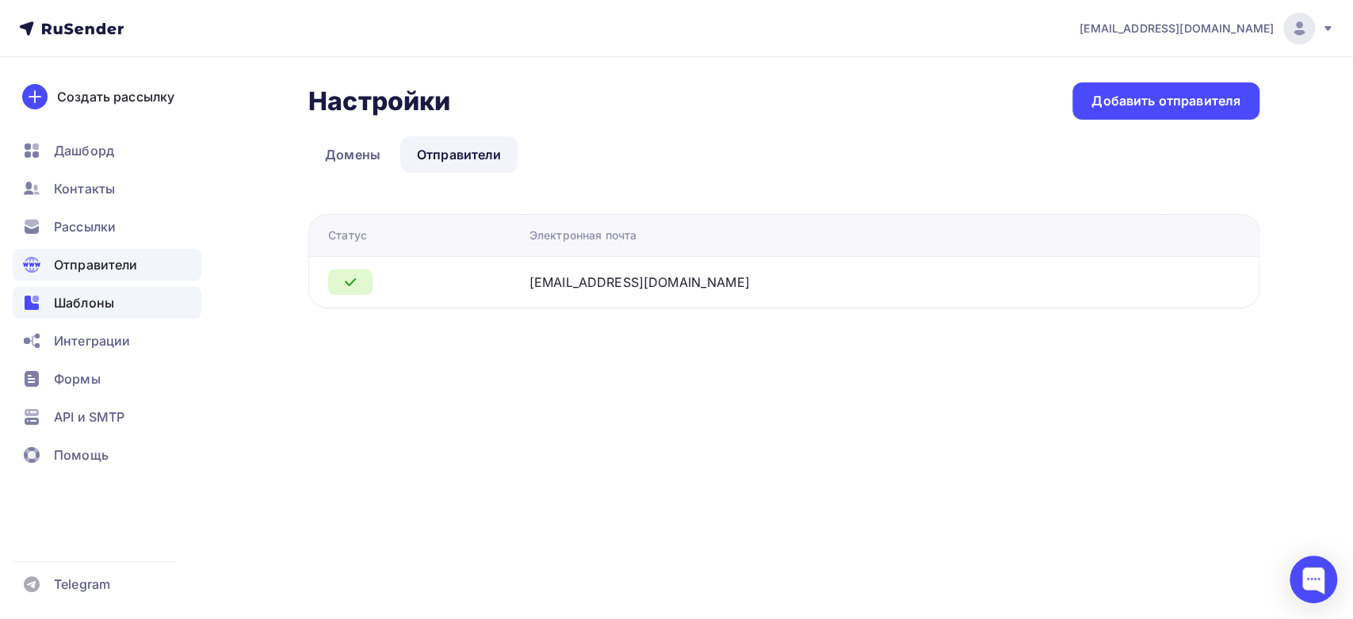
click at [105, 296] on span "Шаблоны" at bounding box center [84, 302] width 60 height 19
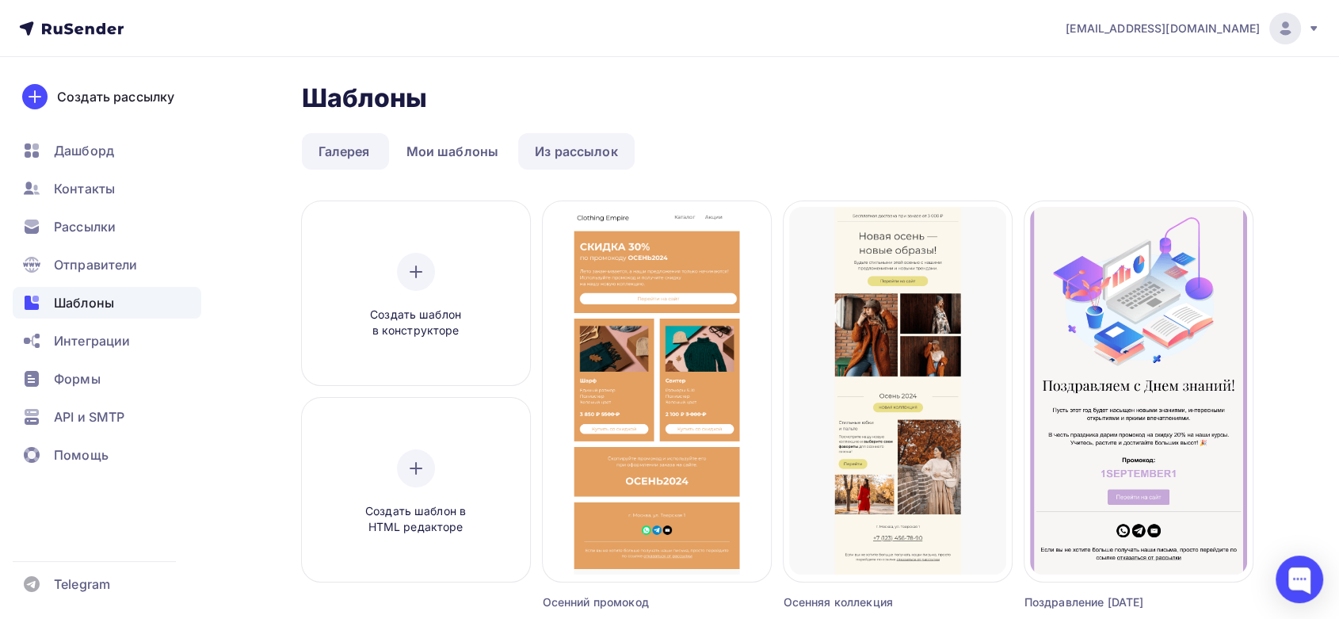
click at [576, 159] on link "Из рассылок" at bounding box center [576, 151] width 116 height 36
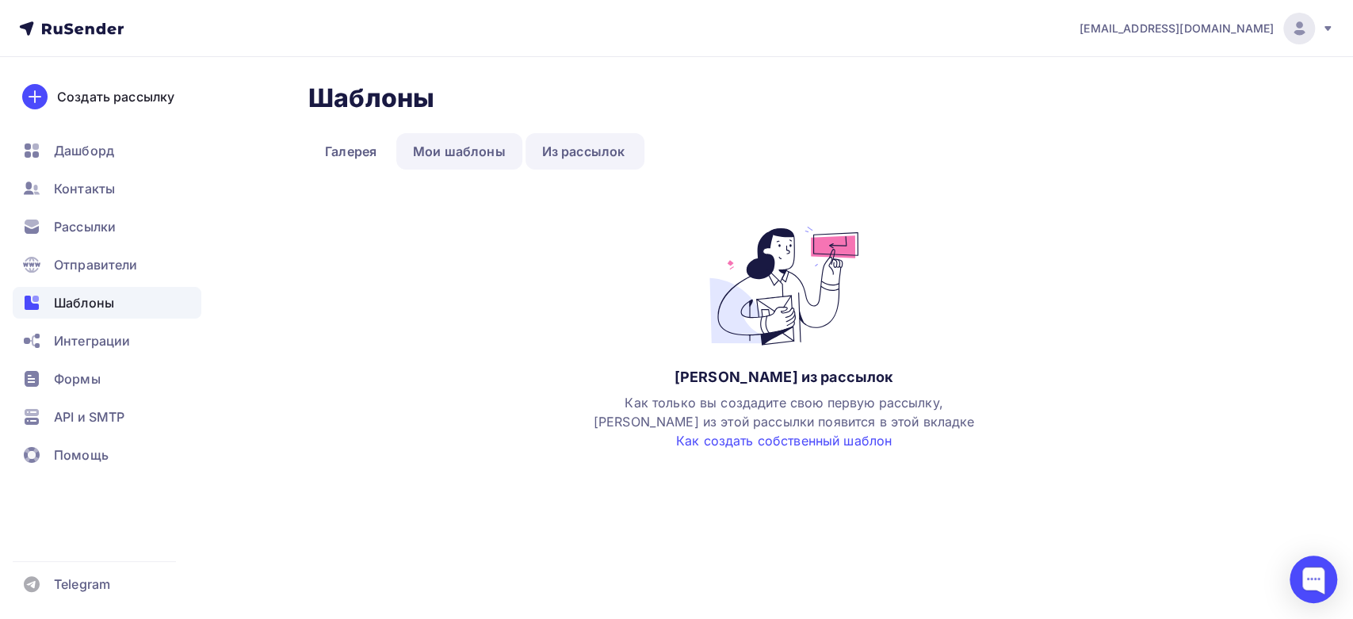
click at [464, 154] on link "Мои шаблоны" at bounding box center [459, 151] width 126 height 36
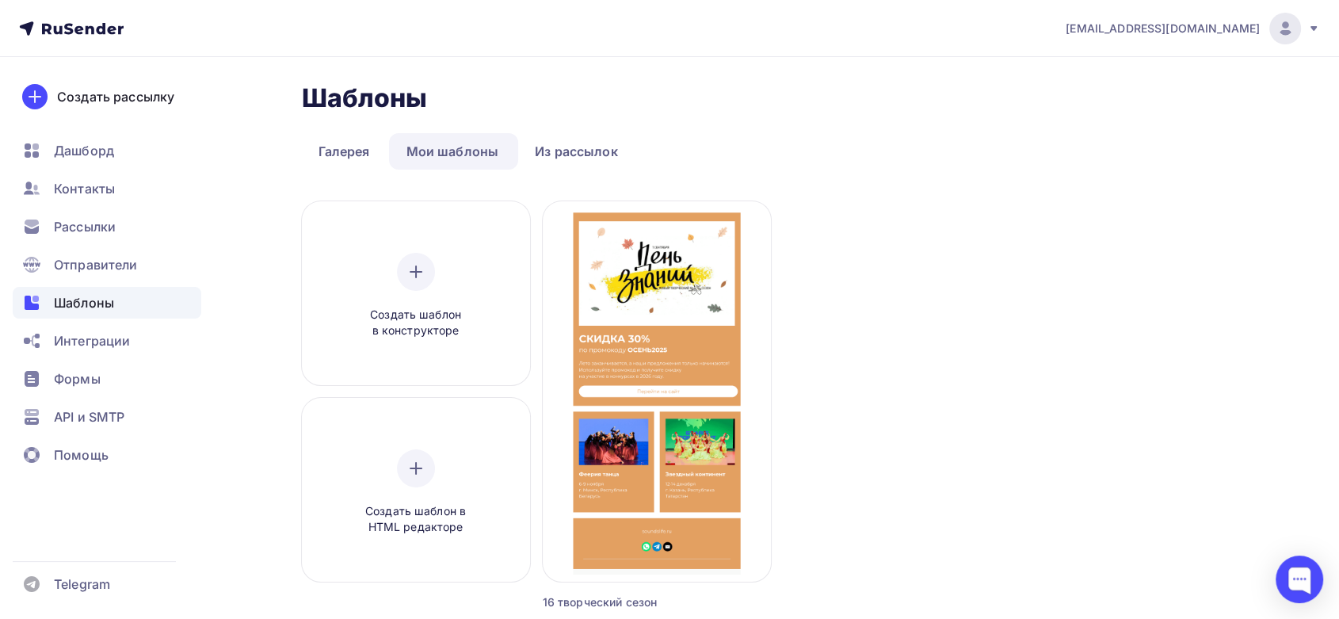
click at [105, 31] on icon at bounding box center [101, 28] width 10 height 11
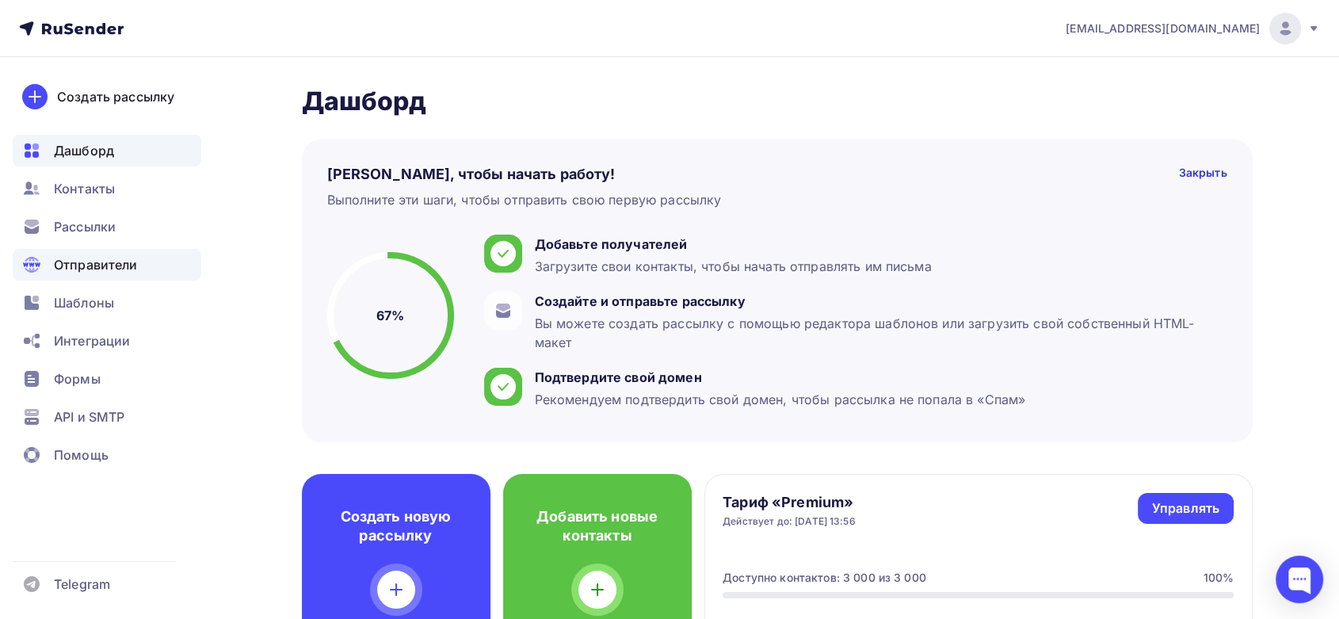
click at [84, 266] on span "Отправители" at bounding box center [96, 264] width 84 height 19
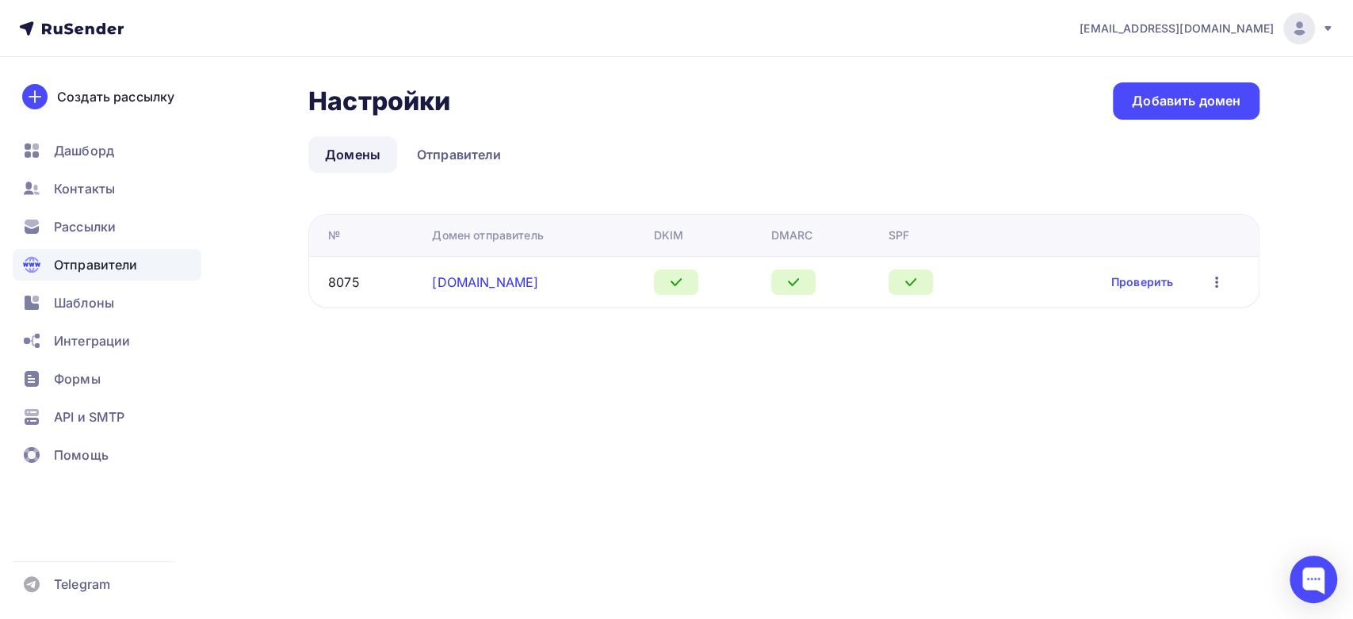
click at [451, 285] on link "[DOMAIN_NAME]" at bounding box center [485, 282] width 106 height 16
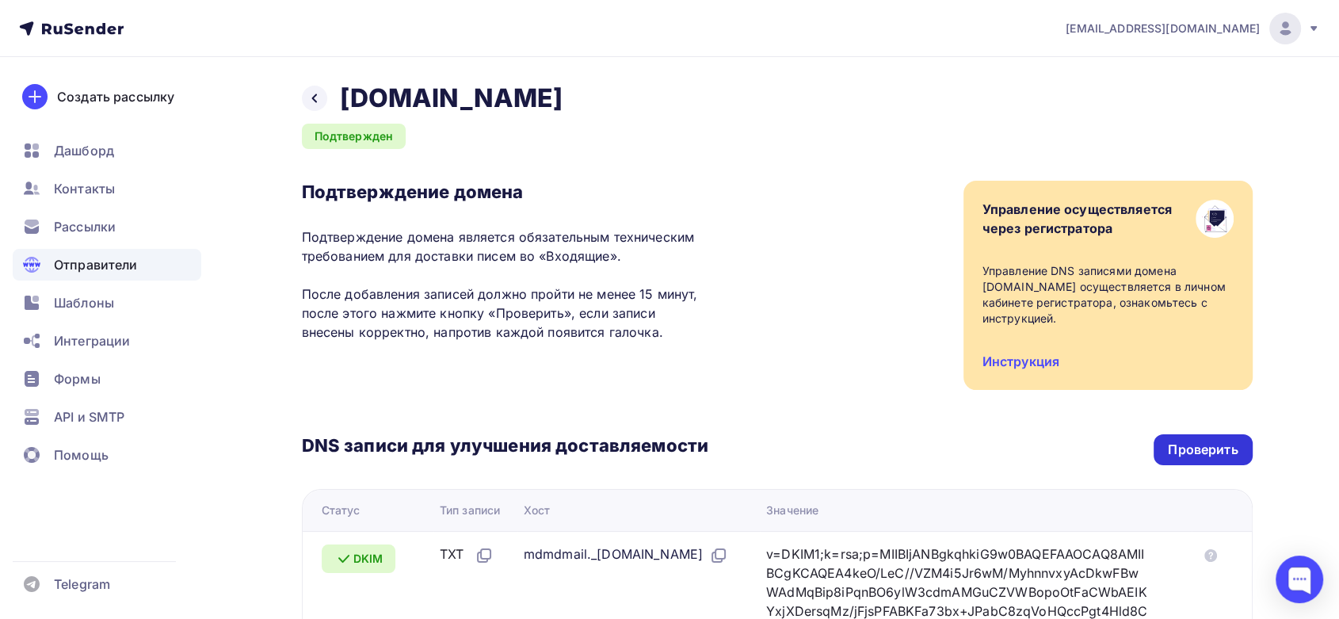
click at [1197, 452] on div "Проверить" at bounding box center [1203, 450] width 70 height 18
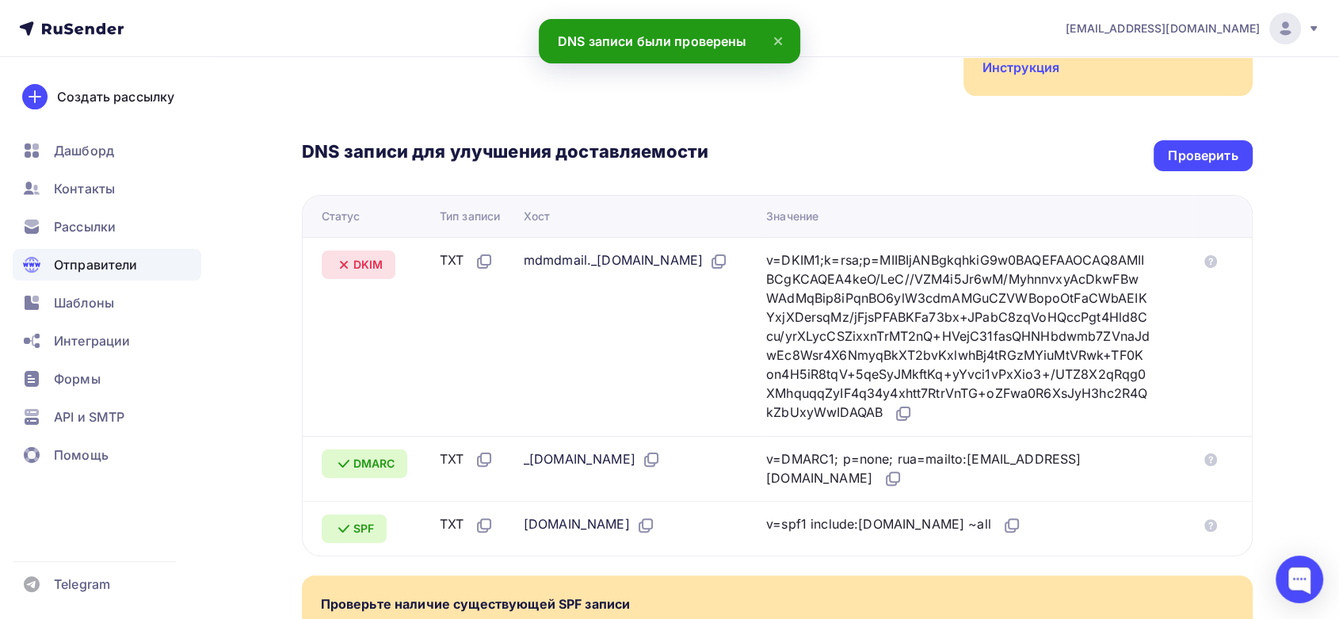
scroll to position [272, 0]
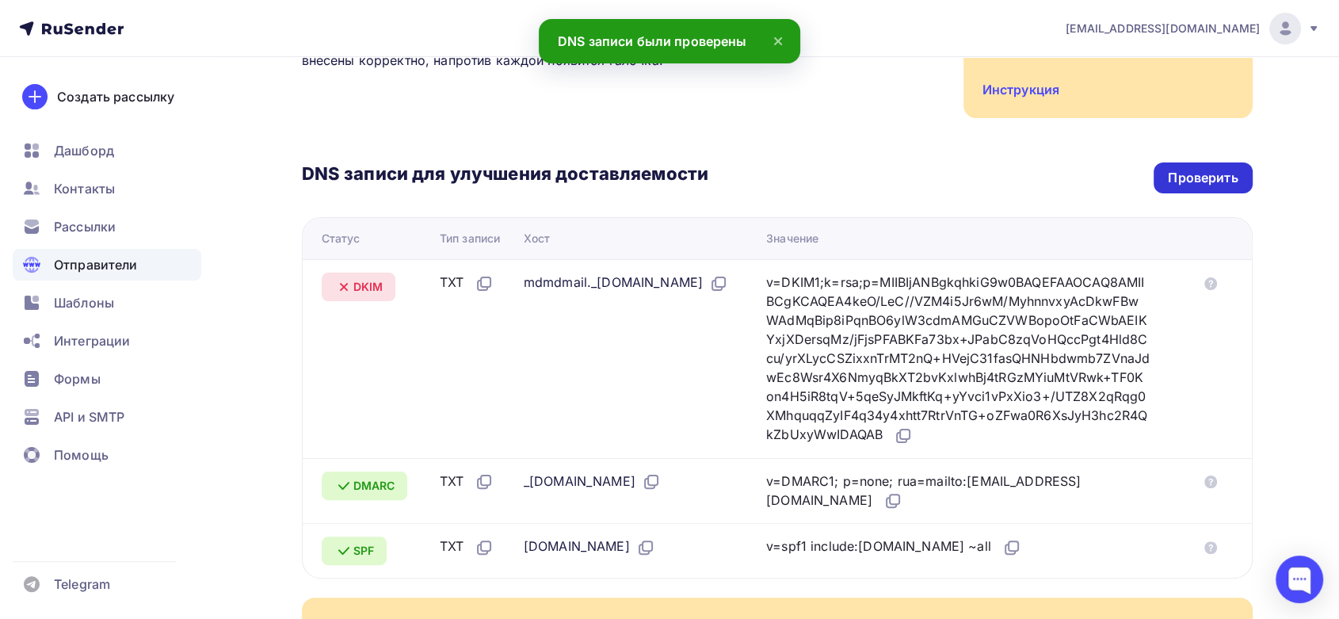
click at [1203, 178] on div "Проверить" at bounding box center [1203, 178] width 70 height 18
click at [1193, 170] on div "Проверить" at bounding box center [1203, 178] width 70 height 18
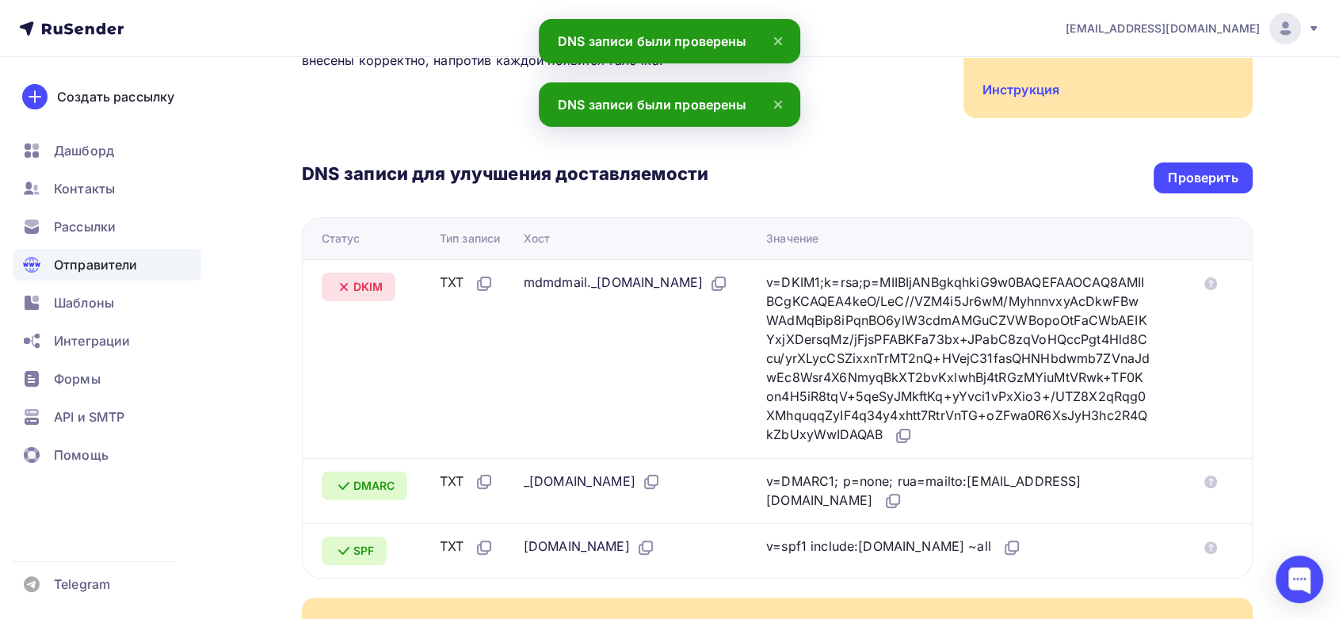
click at [82, 255] on span "Отправители" at bounding box center [96, 264] width 84 height 19
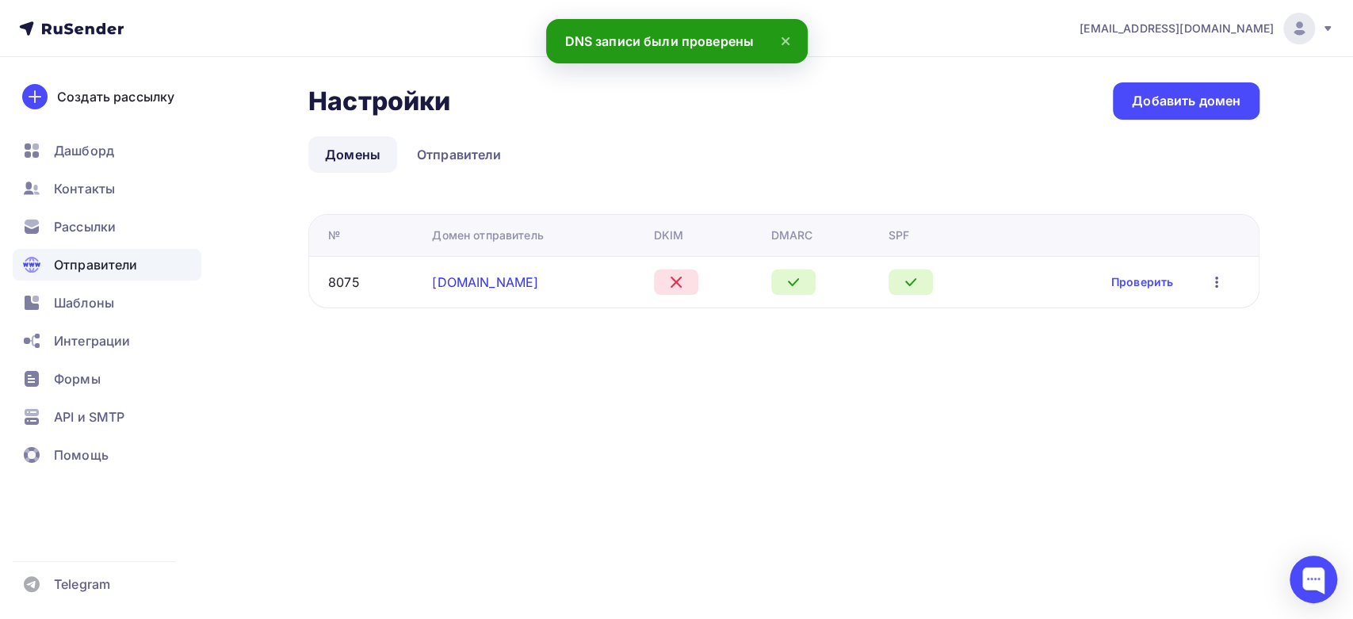
click at [493, 278] on link "[DOMAIN_NAME]" at bounding box center [485, 282] width 106 height 16
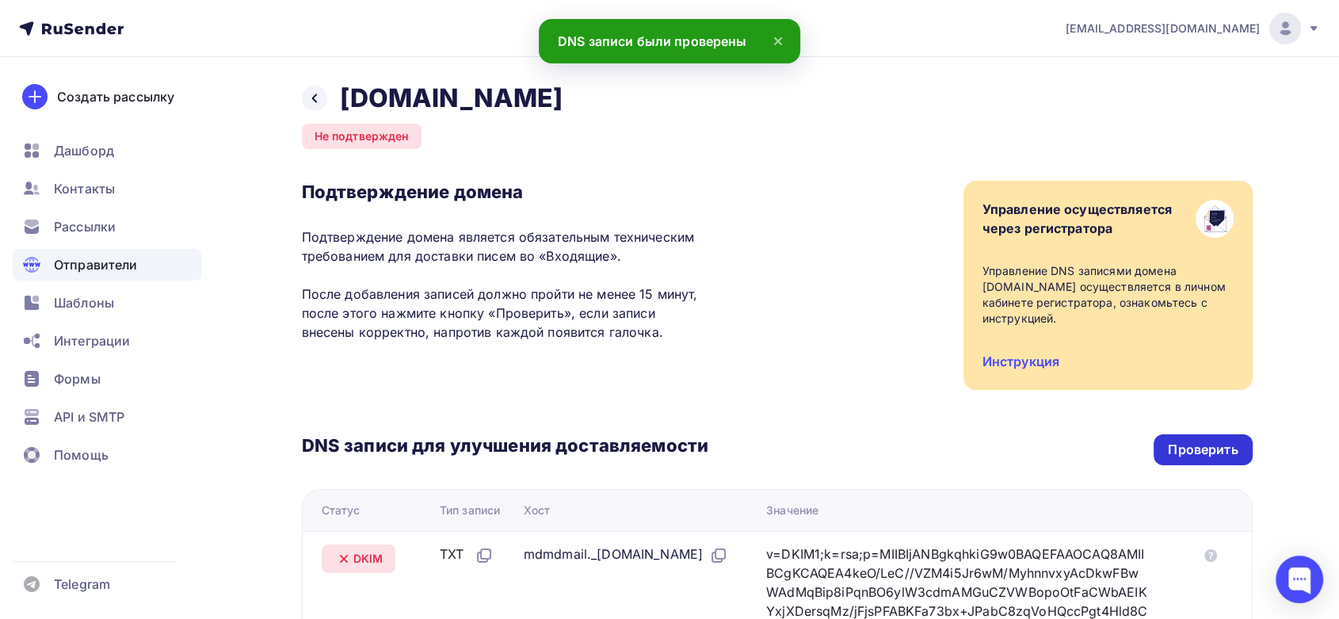
click at [1230, 455] on div "Проверить" at bounding box center [1203, 450] width 70 height 18
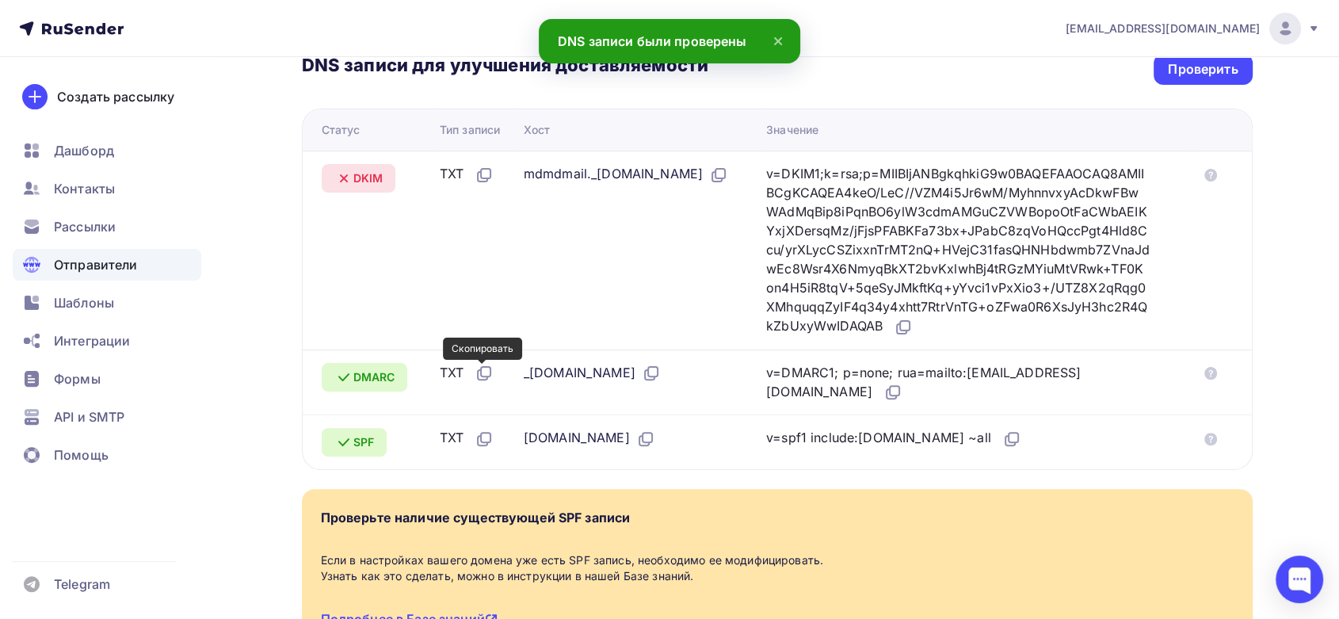
scroll to position [382, 0]
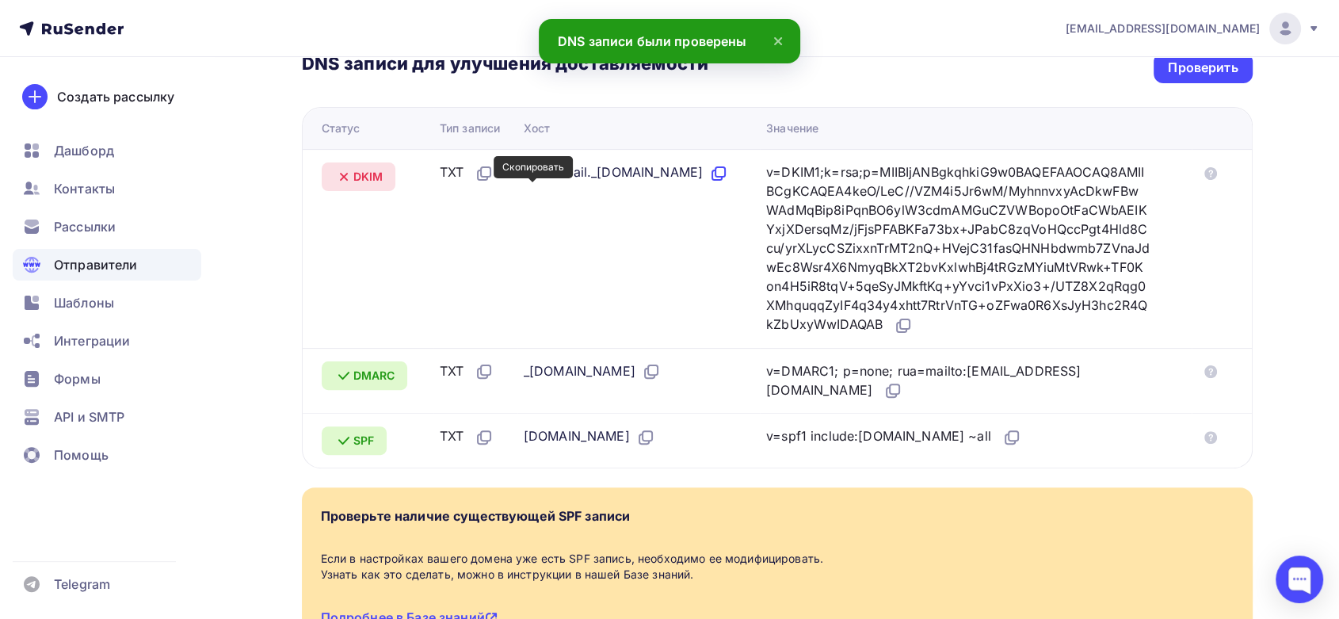
click at [709, 183] on icon at bounding box center [718, 173] width 19 height 19
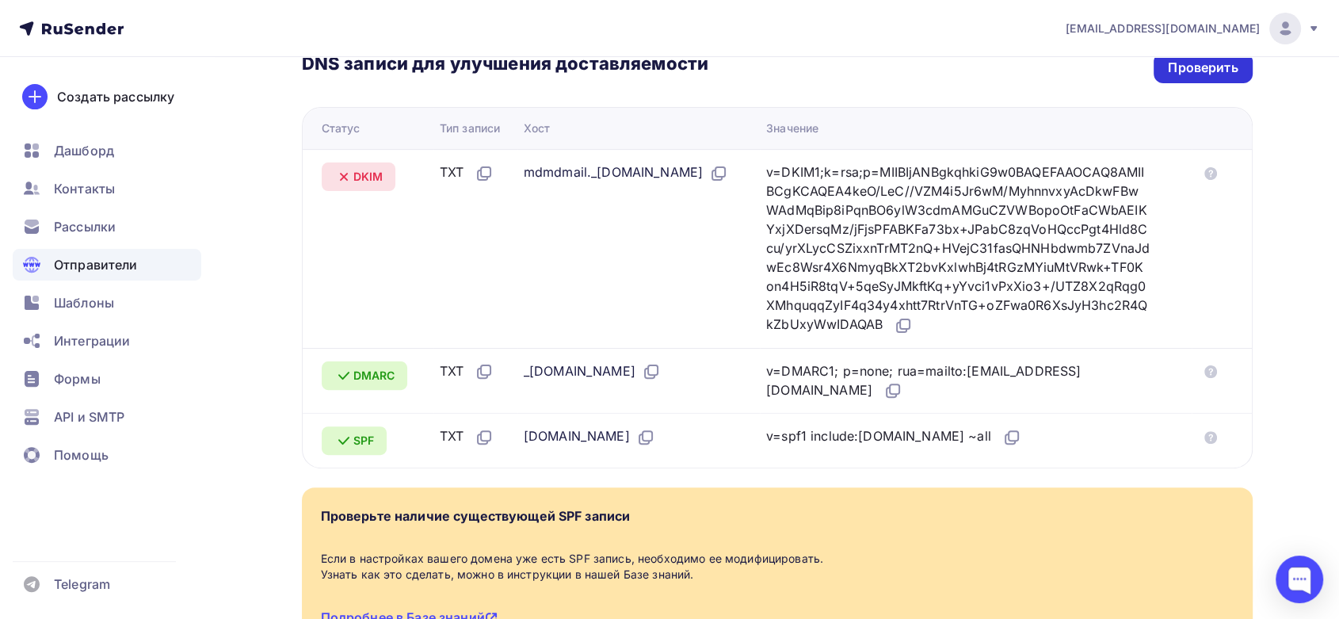
click at [1197, 76] on div "Проверить" at bounding box center [1203, 67] width 98 height 31
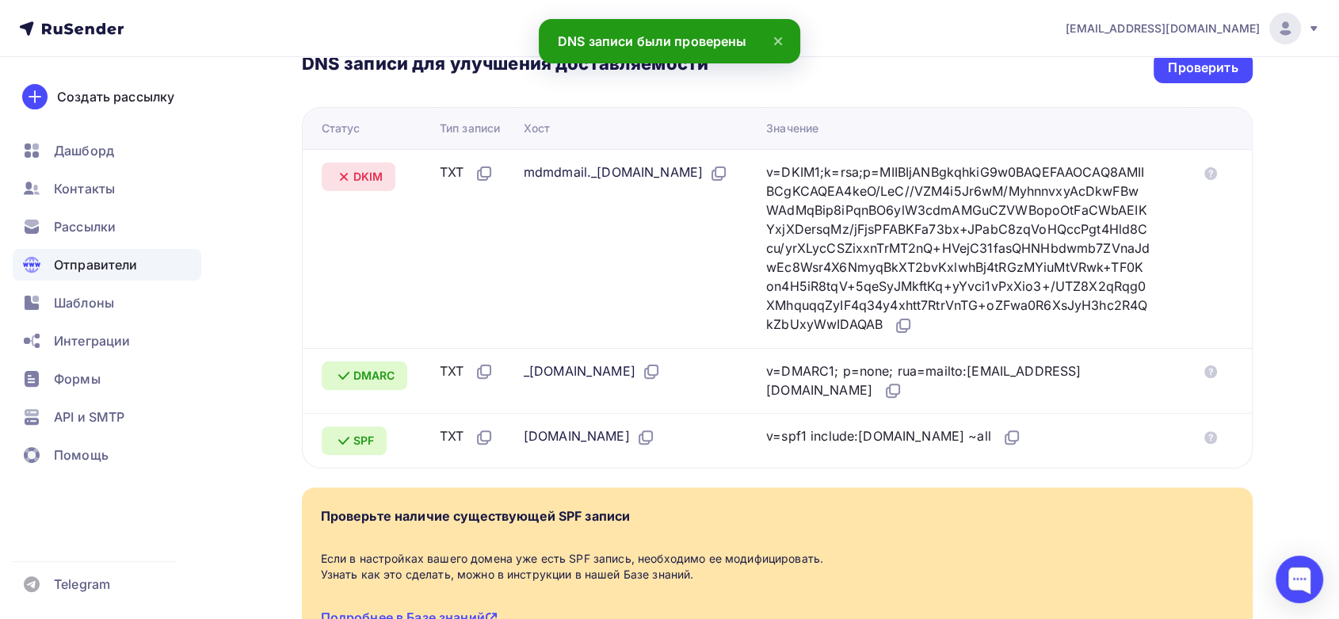
click at [95, 265] on span "Отправители" at bounding box center [96, 264] width 84 height 19
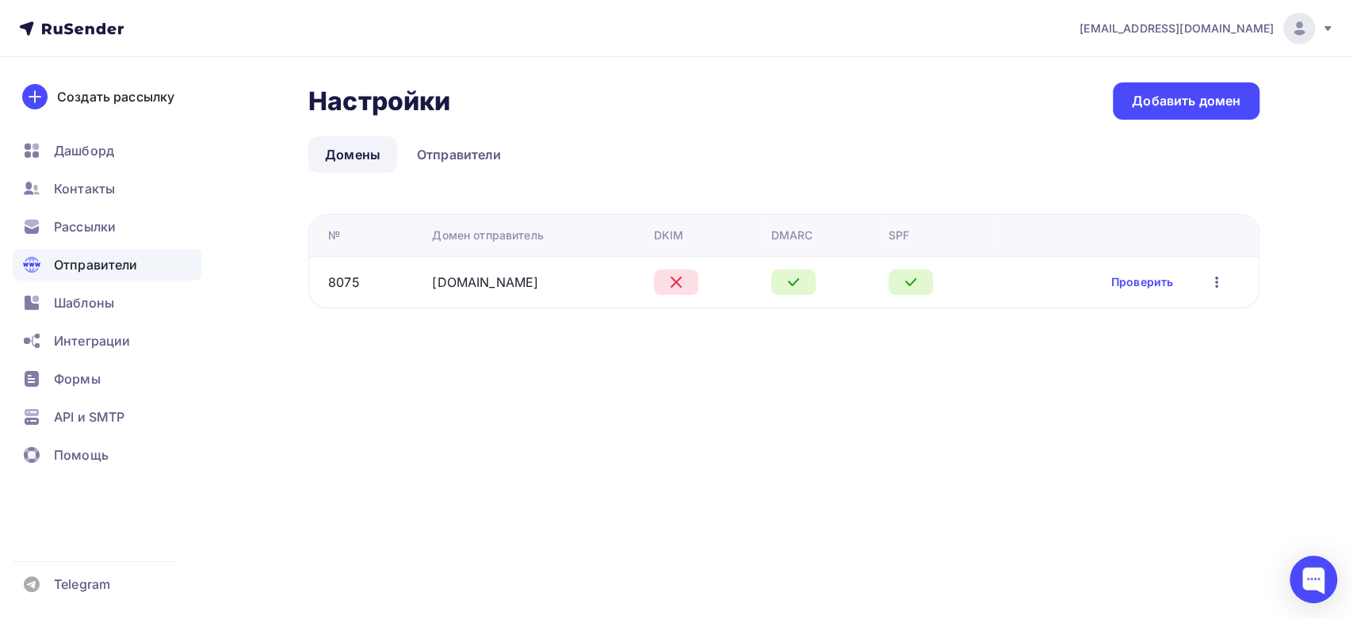
drag, startPoint x: 523, startPoint y: 280, endPoint x: 405, endPoint y: 290, distance: 118.5
click at [405, 290] on tr "8075 [DOMAIN_NAME] Проверить Редактировать Удалить" at bounding box center [783, 282] width 949 height 52
copy tr "[DOMAIN_NAME]"
drag, startPoint x: 456, startPoint y: 362, endPoint x: 459, endPoint y: 347, distance: 15.4
click at [456, 362] on div "Настройки Настройки Добавить домен Домены Отправители Домены Отправители № Доме…" at bounding box center [676, 214] width 1299 height 315
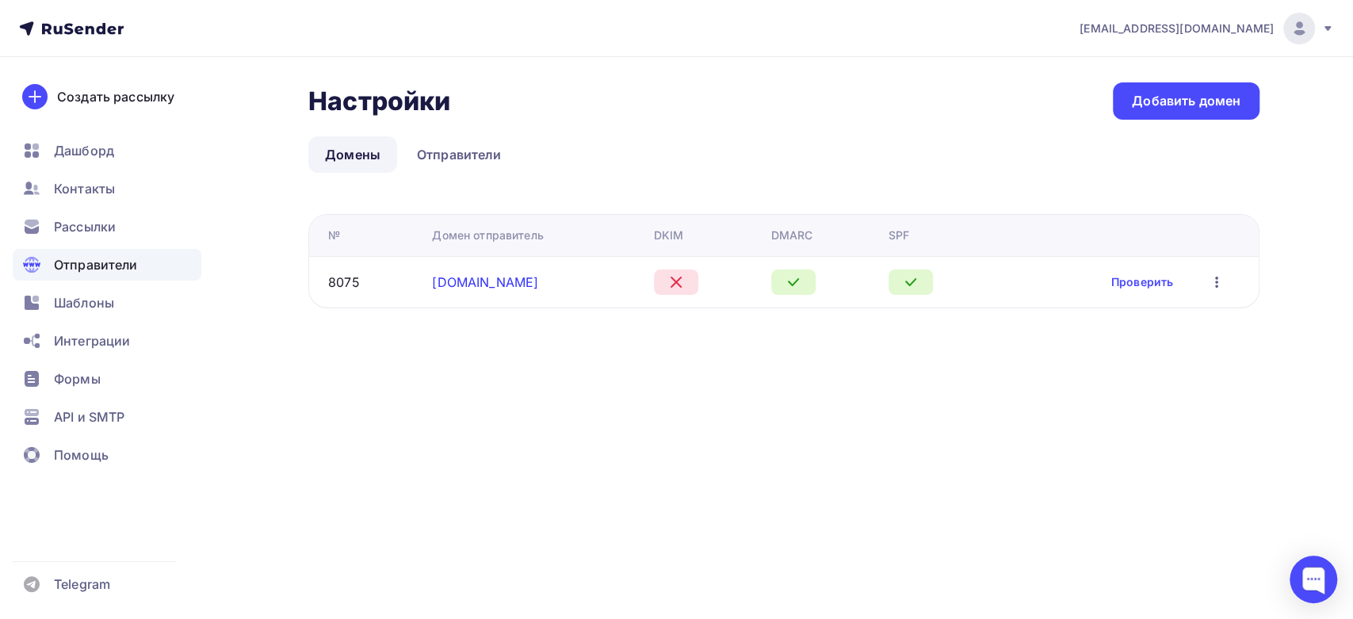
click at [436, 277] on link "[DOMAIN_NAME]" at bounding box center [485, 282] width 106 height 16
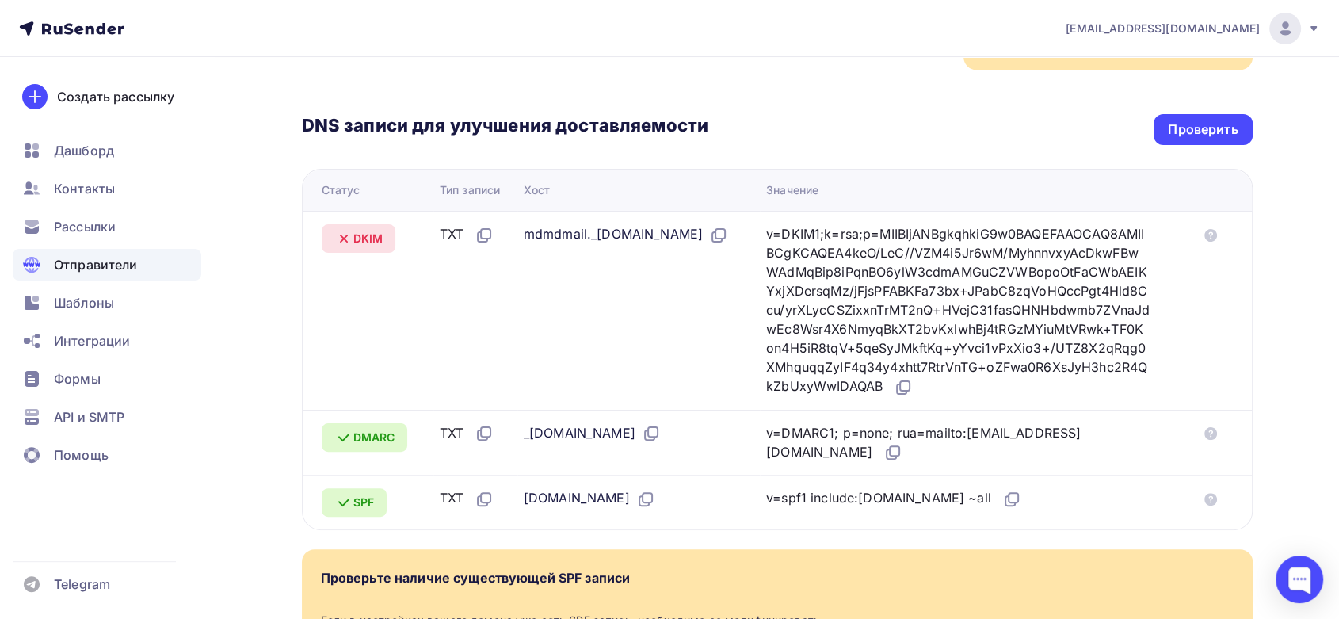
scroll to position [352, 0]
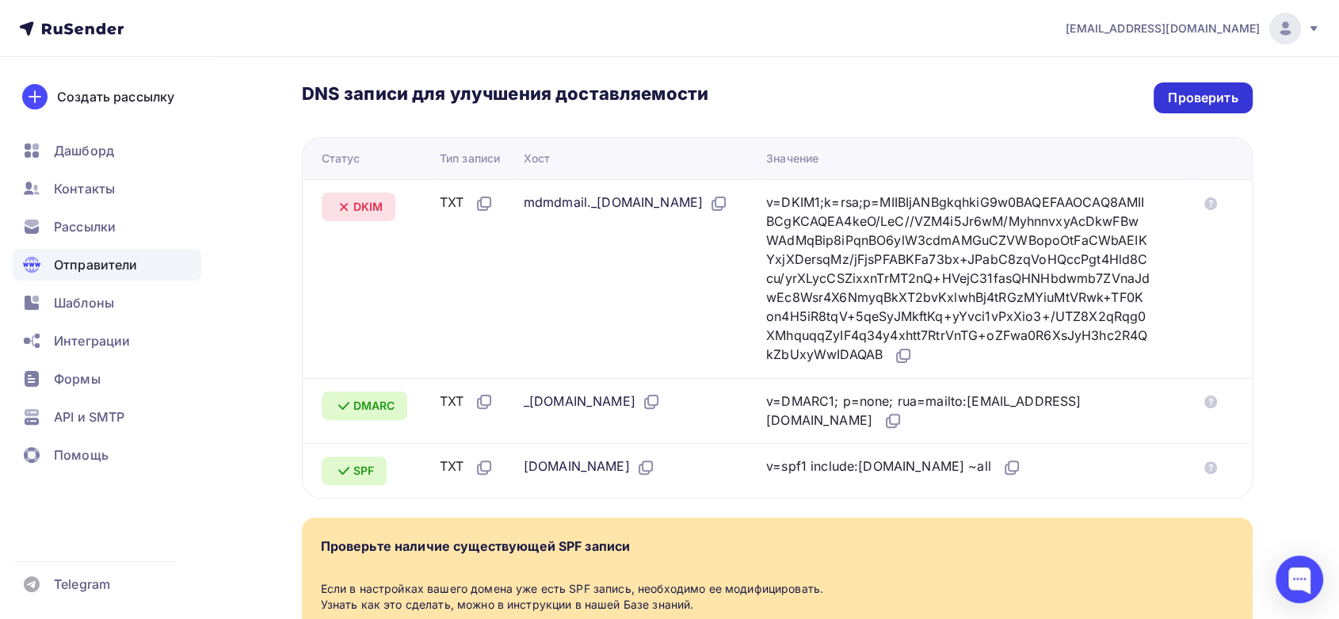
click at [1205, 100] on div "Проверить" at bounding box center [1203, 98] width 70 height 18
click at [907, 360] on icon at bounding box center [902, 358] width 10 height 10
click at [1168, 96] on div "Проверить" at bounding box center [1203, 98] width 70 height 18
click at [1168, 94] on div "Проверить" at bounding box center [1203, 98] width 70 height 18
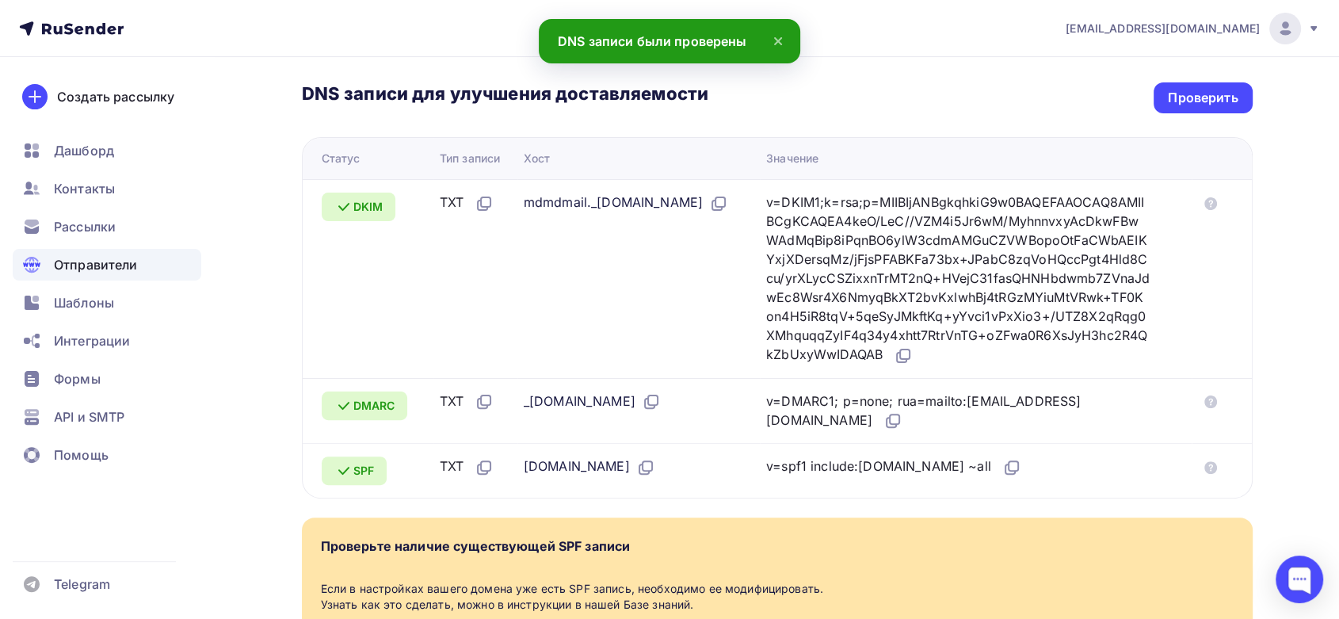
click at [133, 265] on span "Отправители" at bounding box center [96, 264] width 84 height 19
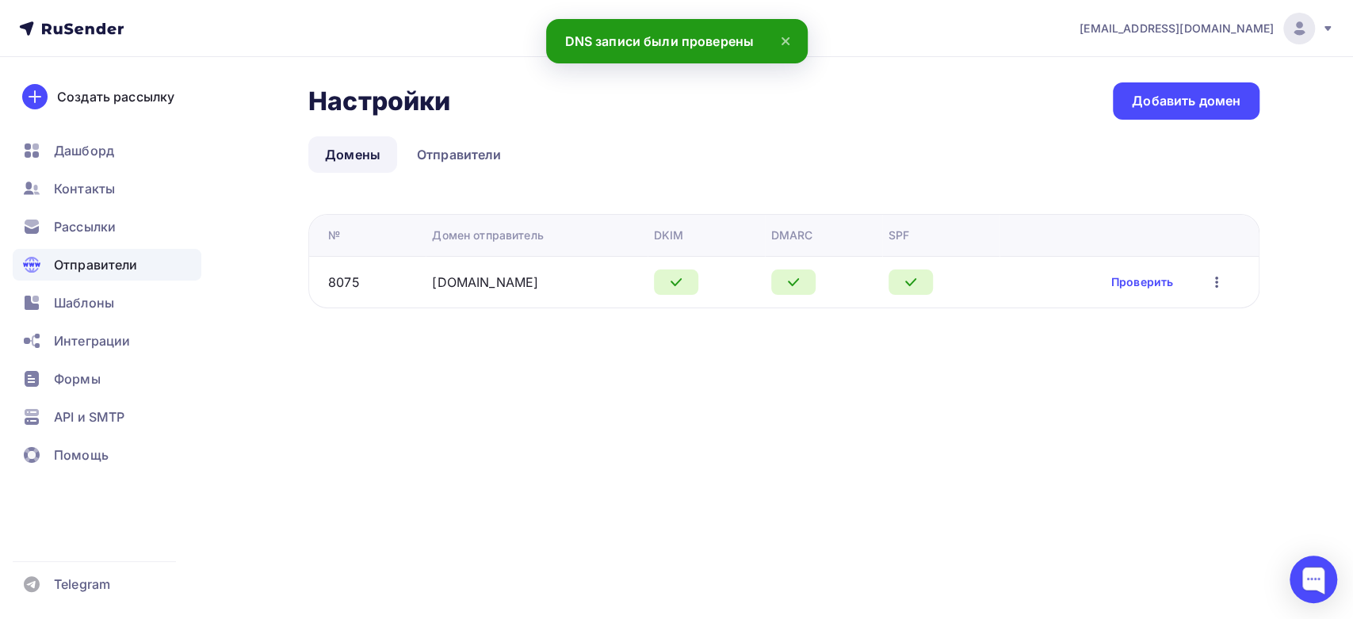
click at [76, 25] on icon at bounding box center [71, 28] width 105 height 19
